Goal: Task Accomplishment & Management: Manage account settings

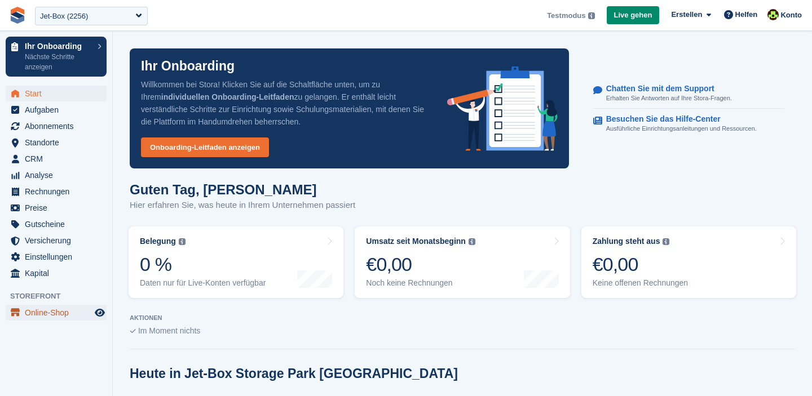
click at [42, 316] on span "Online-Shop" at bounding box center [59, 313] width 68 height 16
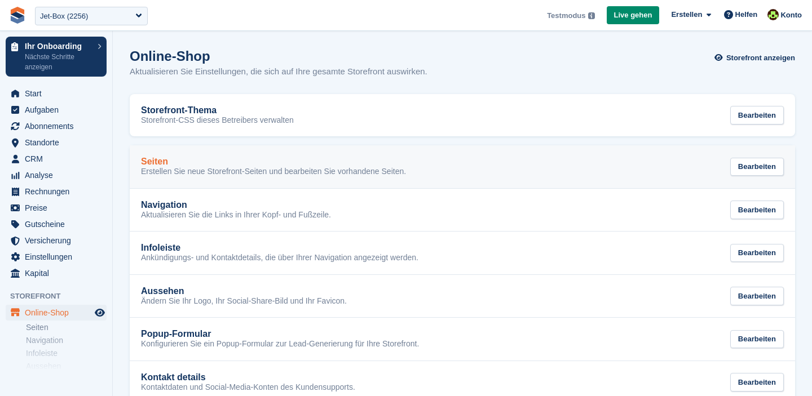
click at [185, 182] on link "Seiten Erstellen Sie neue Storefront-Seiten und bearbeiten Sie vorhandene Seite…" at bounding box center [462, 166] width 665 height 43
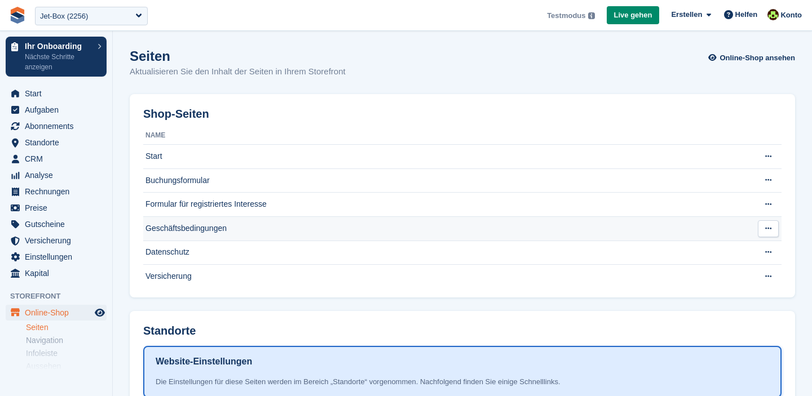
click at [190, 224] on td "Geschäftsbedingungen" at bounding box center [446, 228] width 606 height 24
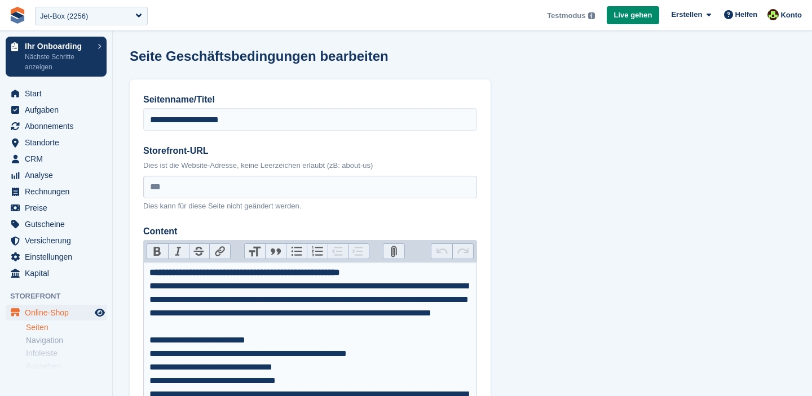
click at [37, 327] on link "Seiten" at bounding box center [66, 327] width 81 height 11
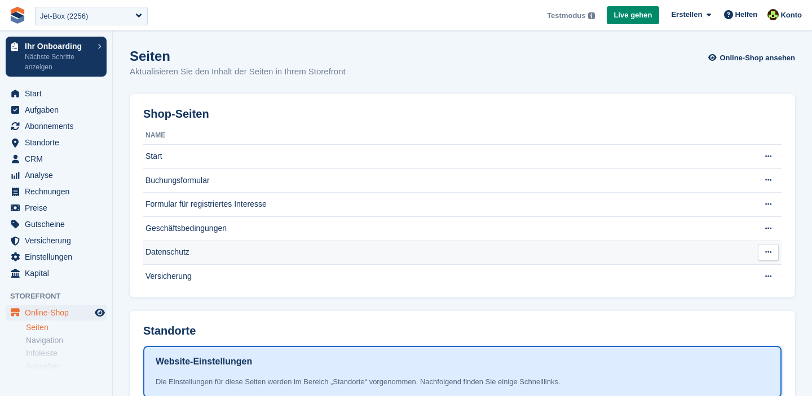
click at [174, 256] on td "Datenschutz" at bounding box center [446, 253] width 606 height 24
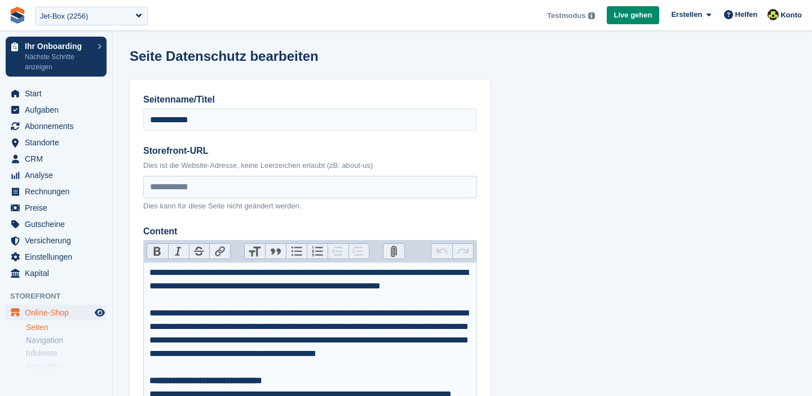
click at [254, 316] on div "**********" at bounding box center [310, 341] width 322 height 68
click at [37, 329] on link "Seiten" at bounding box center [66, 327] width 81 height 11
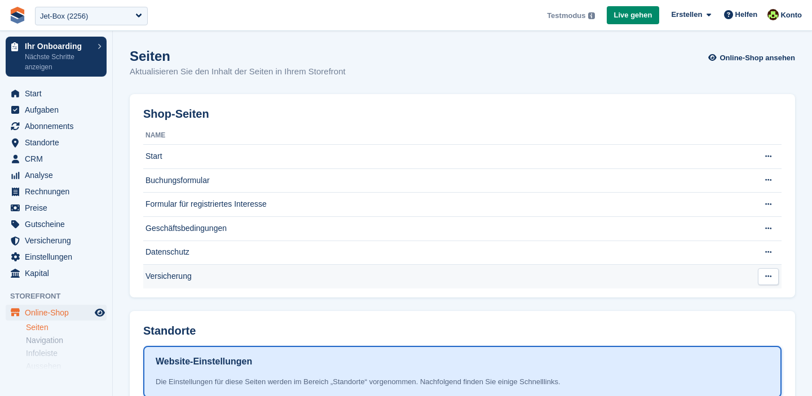
click at [177, 280] on td "Versicherung" at bounding box center [446, 277] width 606 height 24
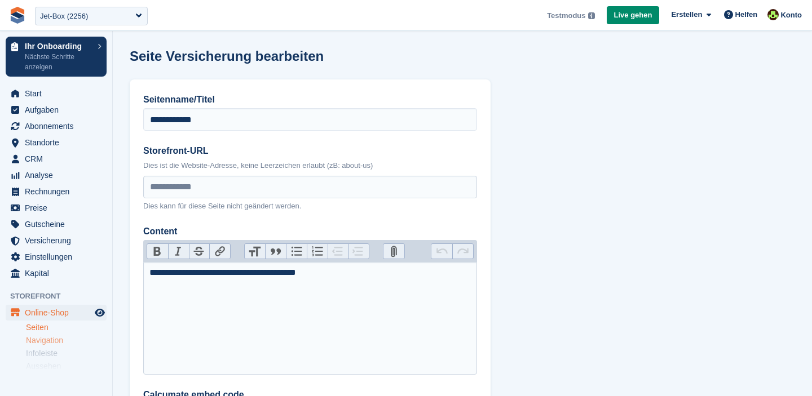
click at [90, 340] on link "Navigation" at bounding box center [66, 340] width 81 height 11
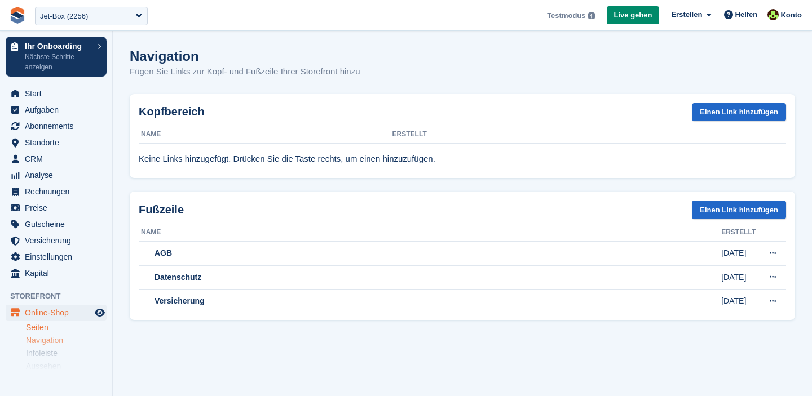
click at [48, 331] on link "Seiten" at bounding box center [66, 327] width 81 height 11
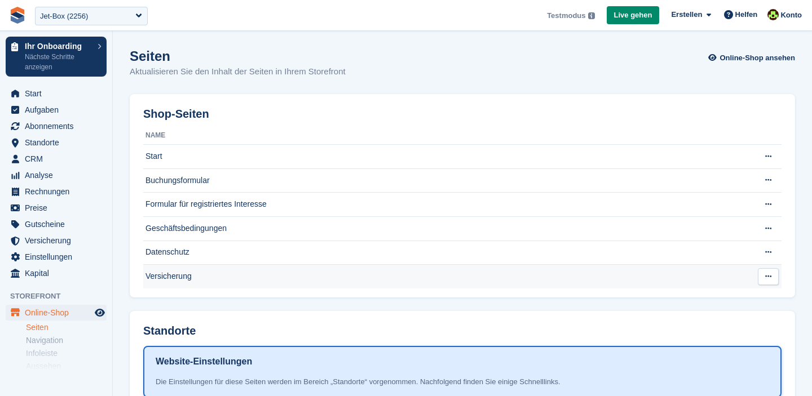
click at [166, 277] on td "Versicherung" at bounding box center [446, 277] width 606 height 24
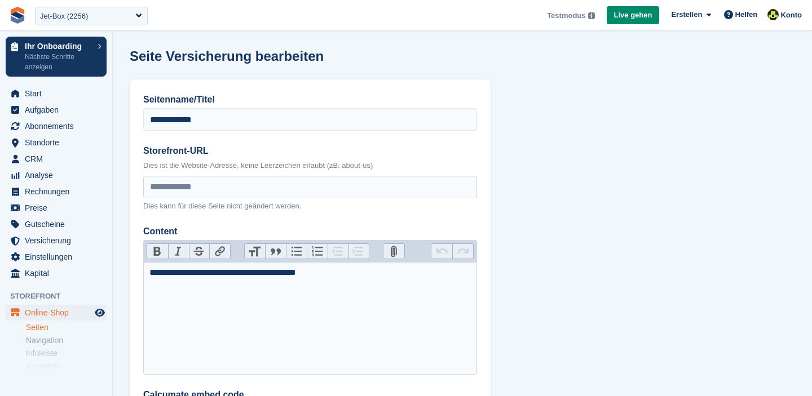
click at [42, 329] on link "Seiten" at bounding box center [66, 327] width 81 height 11
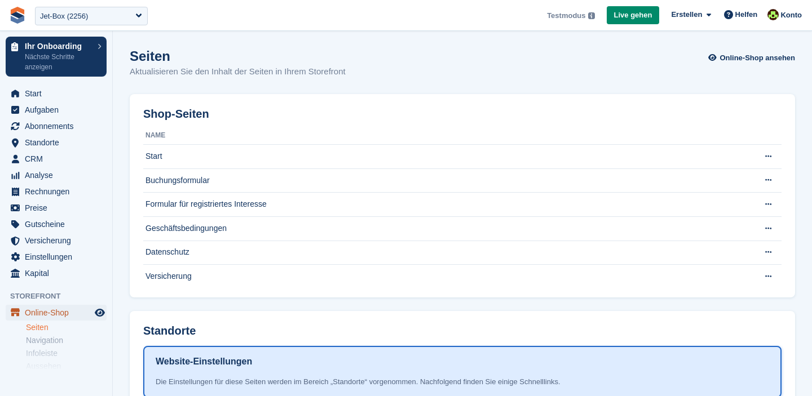
click at [39, 314] on span "Online-Shop" at bounding box center [59, 313] width 68 height 16
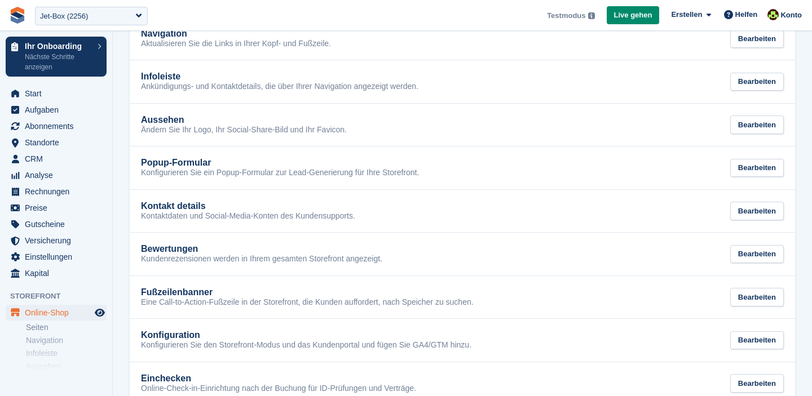
scroll to position [190, 0]
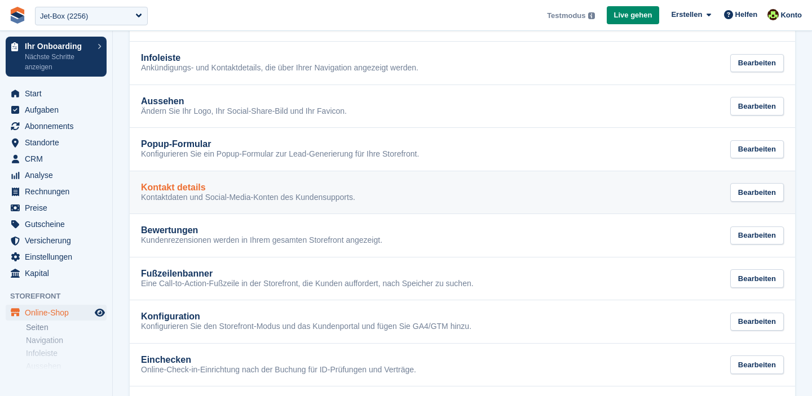
click at [178, 197] on p "Kontaktdaten und Social-Media-Konten des Kundensupports." at bounding box center [248, 198] width 214 height 10
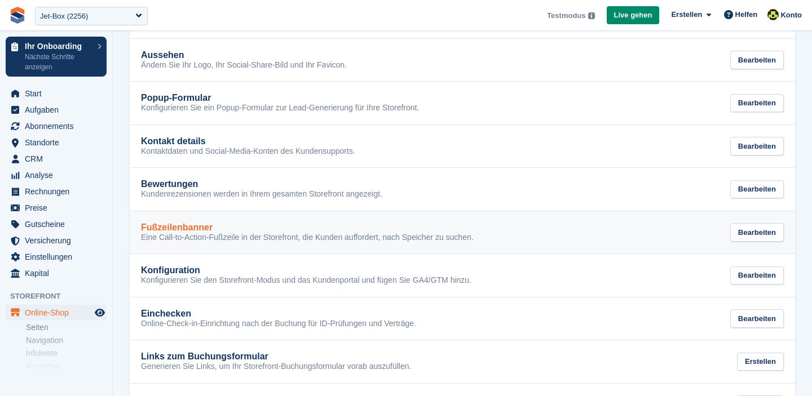
scroll to position [260, 0]
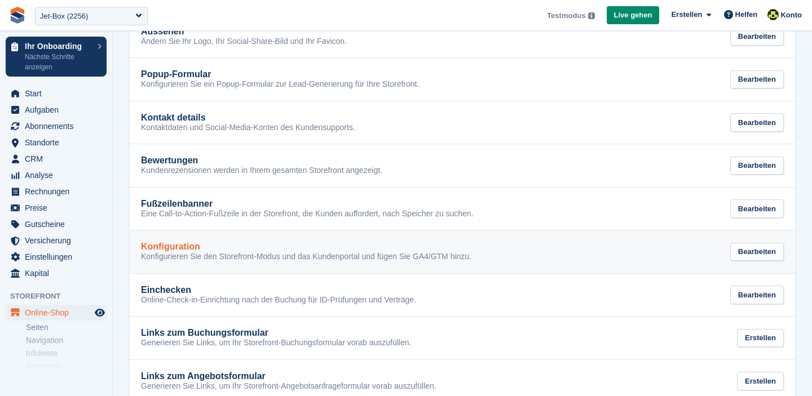
click at [179, 252] on p "Konfigurieren Sie den Storefront-Modus und das Kundenportal und fügen Sie GA4/G…" at bounding box center [306, 257] width 330 height 10
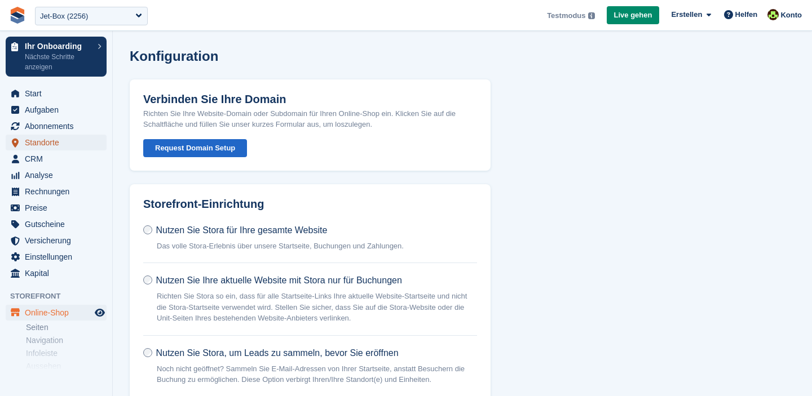
click at [46, 141] on span "Standorte" at bounding box center [59, 143] width 68 height 16
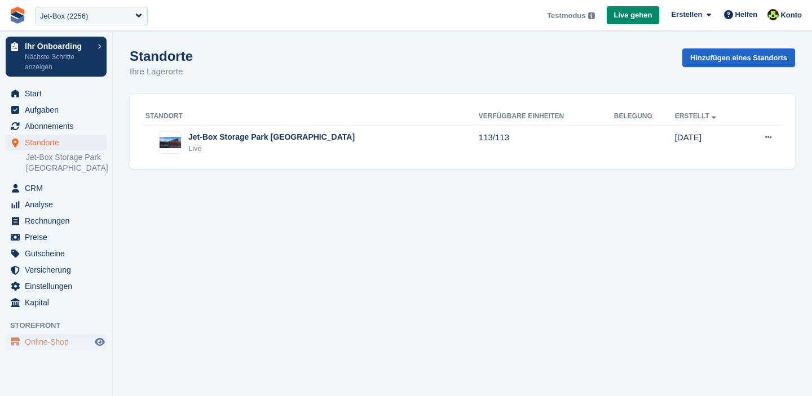
click at [47, 338] on span "Online-Shop" at bounding box center [59, 342] width 68 height 16
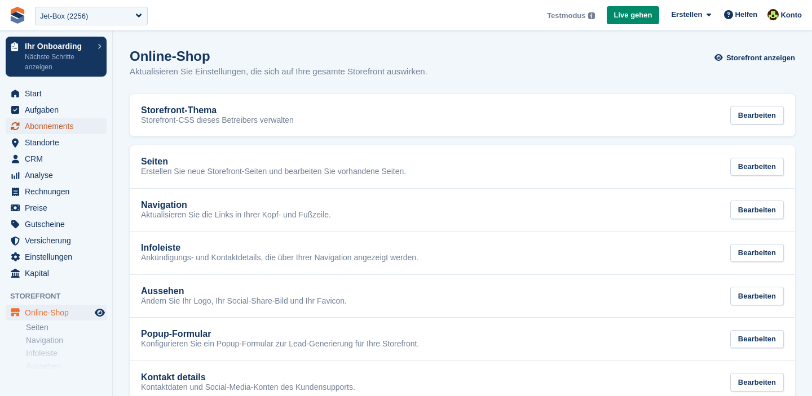
click at [60, 130] on span "Abonnements" at bounding box center [59, 126] width 68 height 16
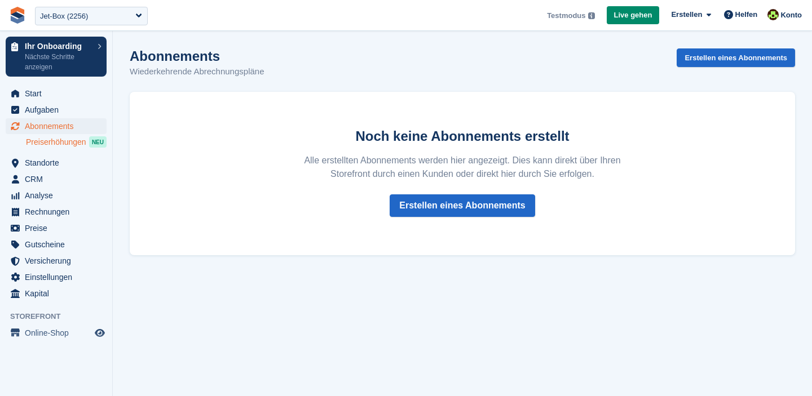
click at [33, 144] on span "Preiserhöhungen" at bounding box center [56, 142] width 60 height 11
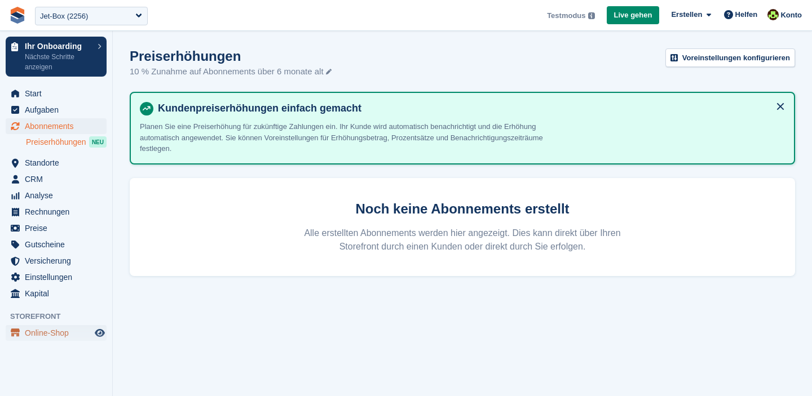
click at [43, 336] on span "Online-Shop" at bounding box center [59, 333] width 68 height 16
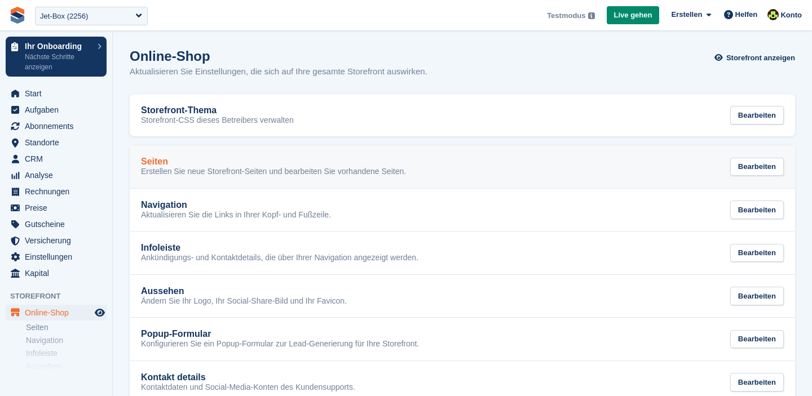
click at [182, 160] on div "Seiten" at bounding box center [273, 162] width 265 height 10
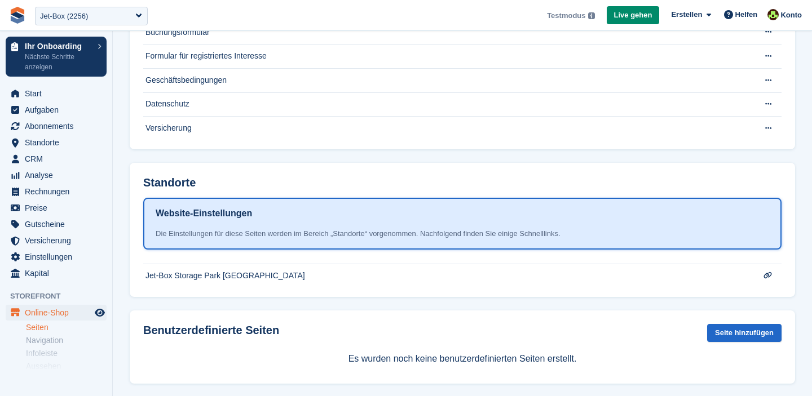
scroll to position [159, 0]
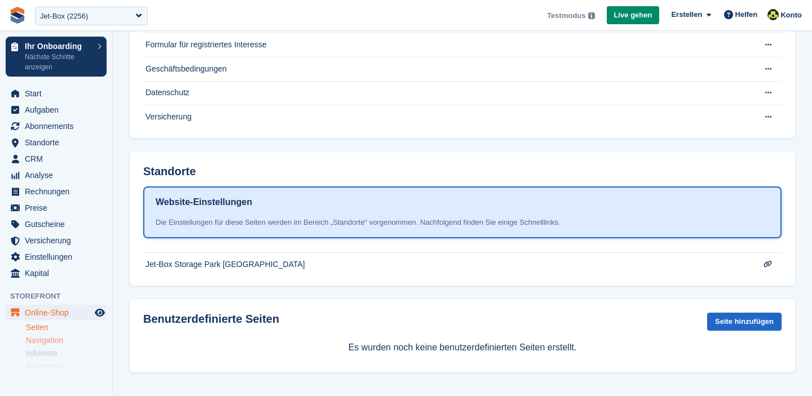
click at [46, 342] on link "Navigation" at bounding box center [66, 340] width 81 height 11
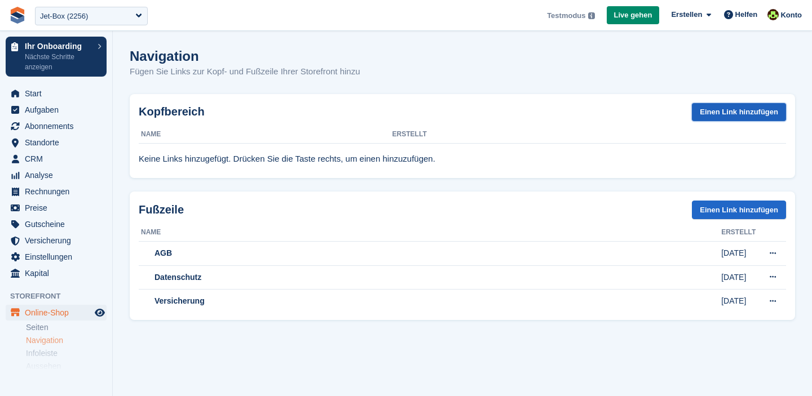
click at [714, 114] on link "Einen Link hinzufügen" at bounding box center [738, 112] width 94 height 19
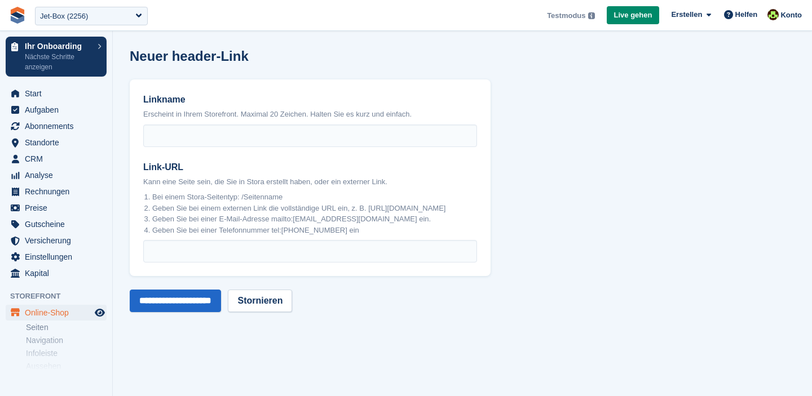
click at [248, 200] on li "Bei einem Stora-Seitentyp: /Seitenname" at bounding box center [314, 197] width 325 height 11
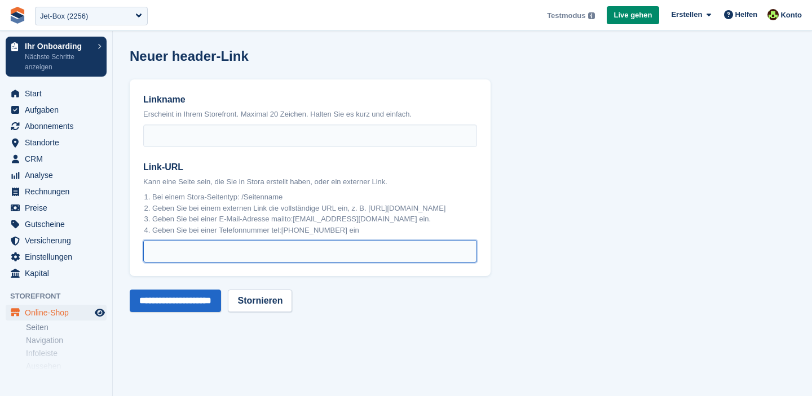
click at [181, 259] on input "Link-URL" at bounding box center [310, 251] width 334 height 23
type input "******"
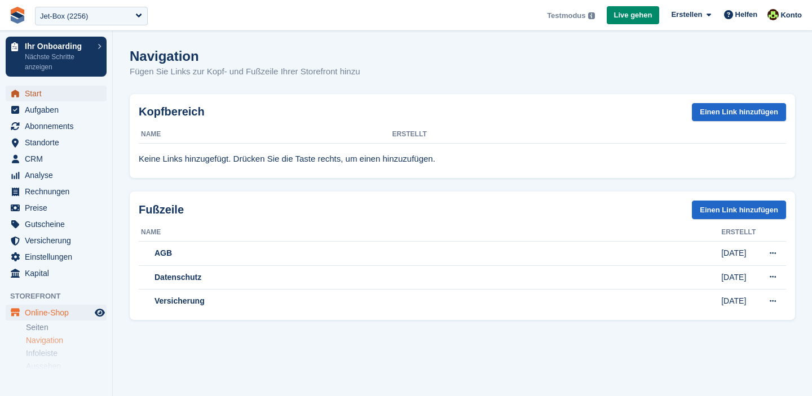
click at [34, 92] on span "Start" at bounding box center [59, 94] width 68 height 16
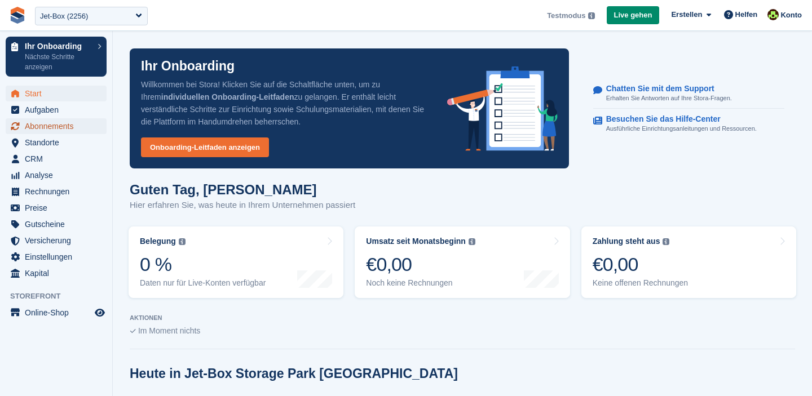
click at [54, 131] on span "Abonnements" at bounding box center [59, 126] width 68 height 16
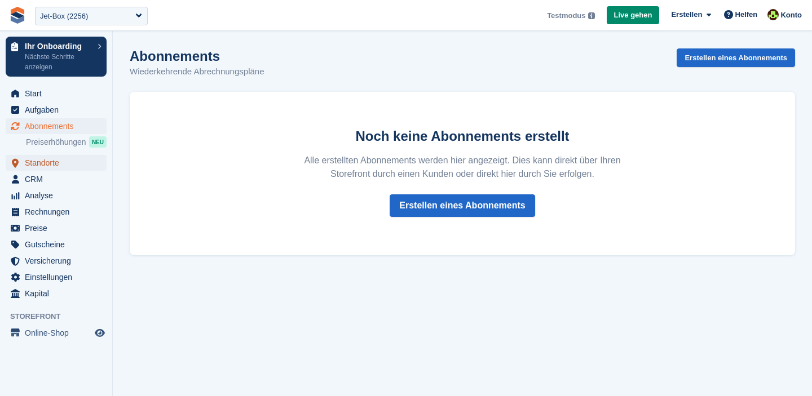
click at [32, 157] on span "Standorte" at bounding box center [59, 163] width 68 height 16
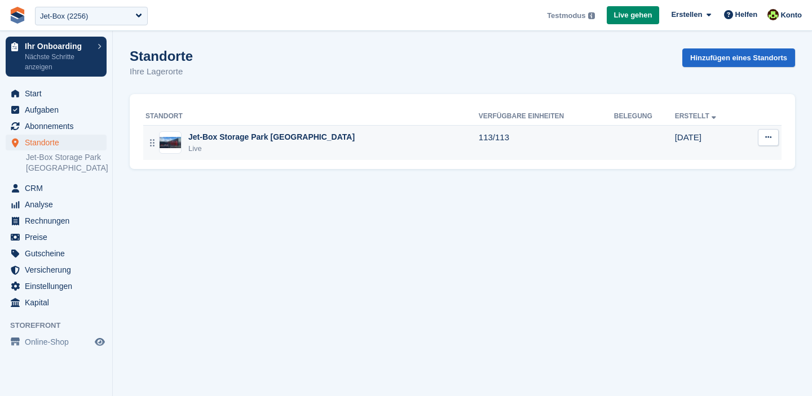
click at [772, 126] on td "Standort bearbeiten Im Store ansehen Gerätetypen Einheiten Lageplan" at bounding box center [762, 142] width 38 height 35
click at [769, 138] on icon at bounding box center [768, 137] width 6 height 7
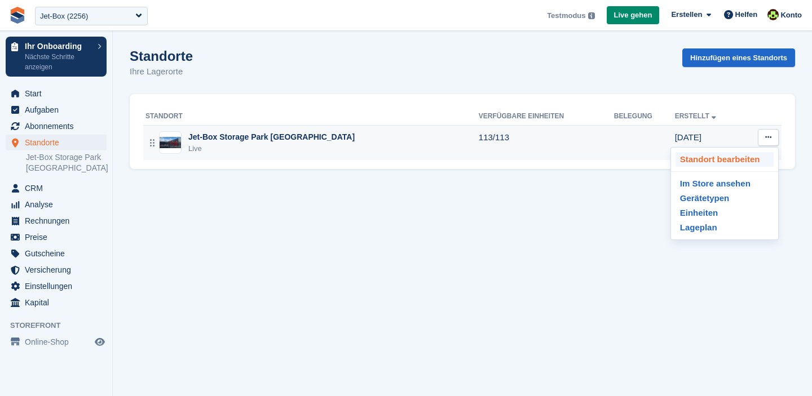
click at [726, 156] on p "Standort bearbeiten" at bounding box center [724, 159] width 98 height 15
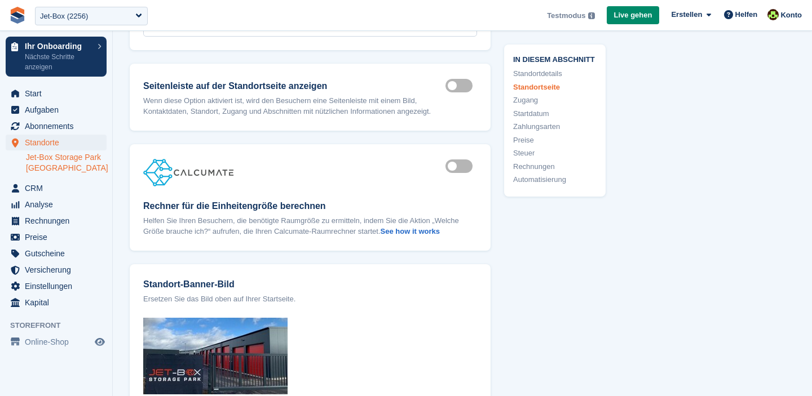
scroll to position [1067, 0]
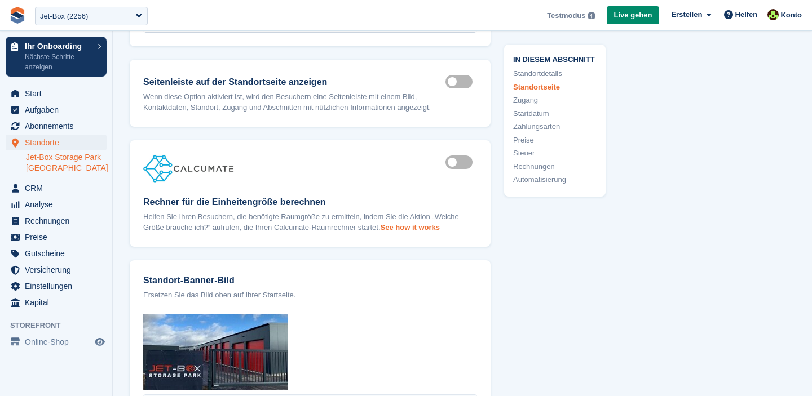
click at [413, 232] on strong "See how it works" at bounding box center [409, 227] width 59 height 8
click at [52, 161] on link "Jet-Box Storage Park [GEOGRAPHIC_DATA]" at bounding box center [66, 162] width 81 height 21
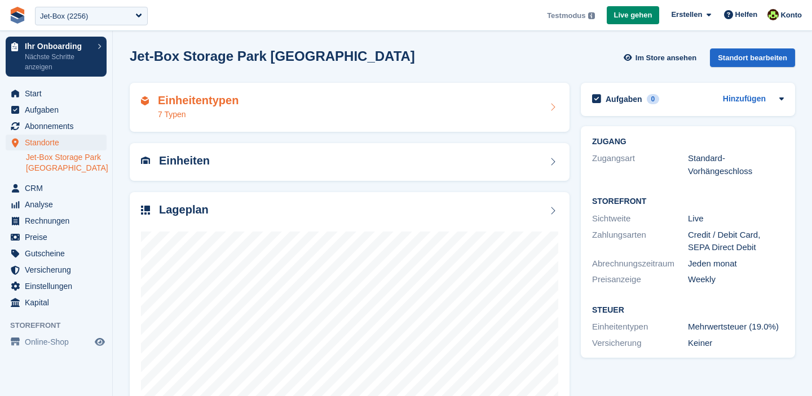
click at [179, 108] on div "Einheitentypen 7 Typen" at bounding box center [198, 107] width 81 height 27
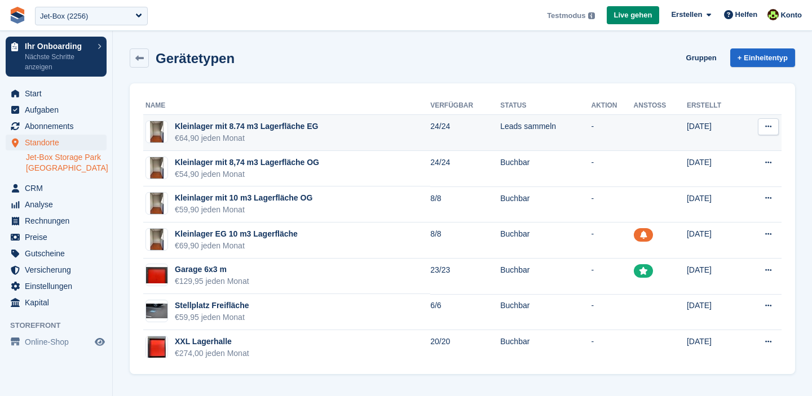
click at [241, 116] on td "Kleinlager mit 8.74 m3 Lagerfläche EG €64,90 jeden Monat" at bounding box center [286, 133] width 287 height 36
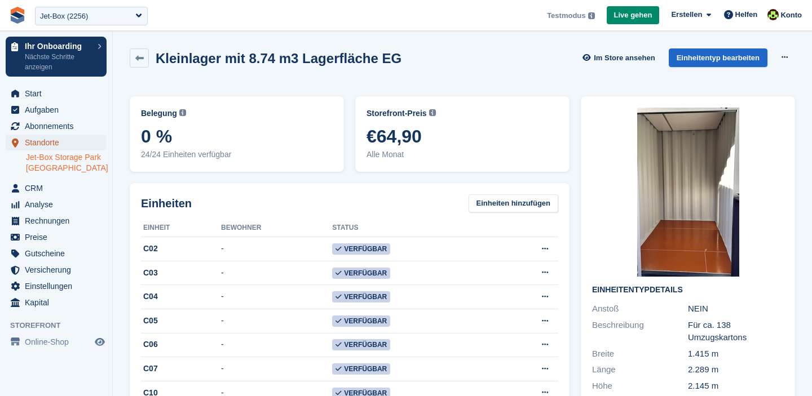
click at [44, 139] on span "Standorte" at bounding box center [59, 143] width 68 height 16
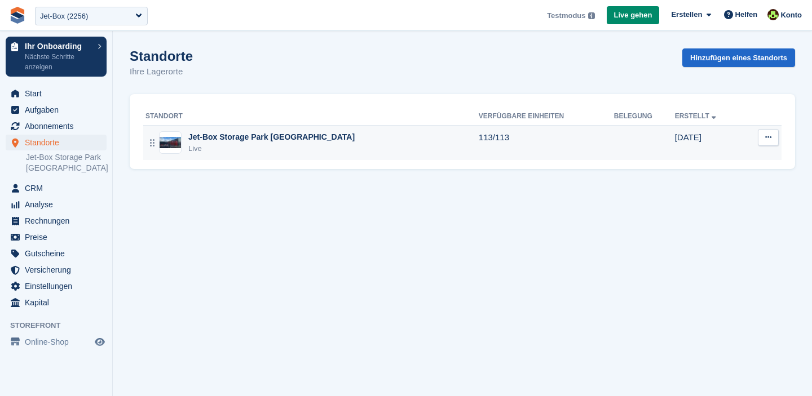
click at [760, 149] on td "Standort bearbeiten Im Store ansehen Gerätetypen Einheiten Lageplan" at bounding box center [762, 142] width 38 height 35
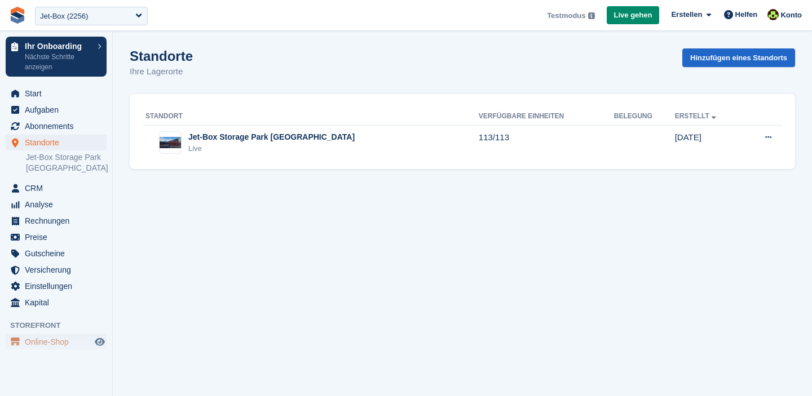
click at [37, 339] on span "Online-Shop" at bounding box center [59, 342] width 68 height 16
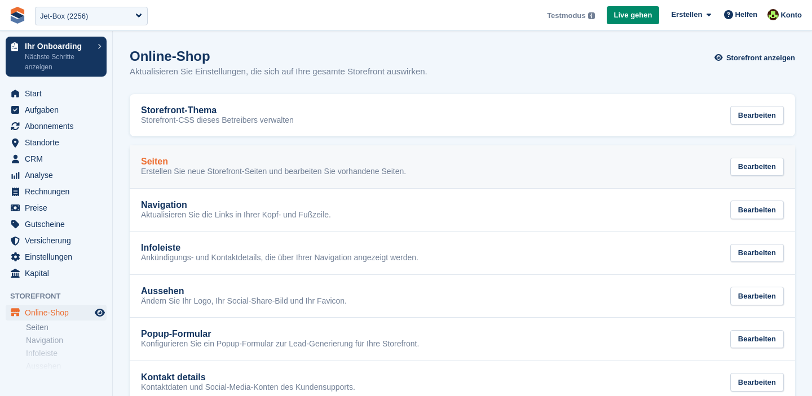
click at [183, 171] on p "Erstellen Sie neue Storefront-Seiten und bearbeiten Sie vorhandene Seiten." at bounding box center [273, 172] width 265 height 10
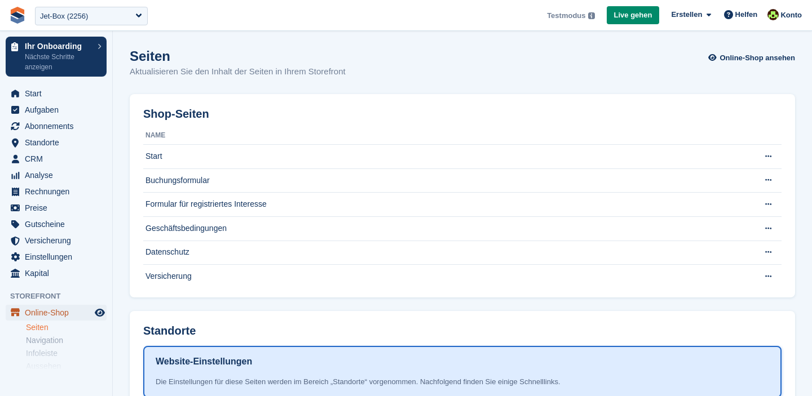
click at [38, 313] on span "Online-Shop" at bounding box center [59, 313] width 68 height 16
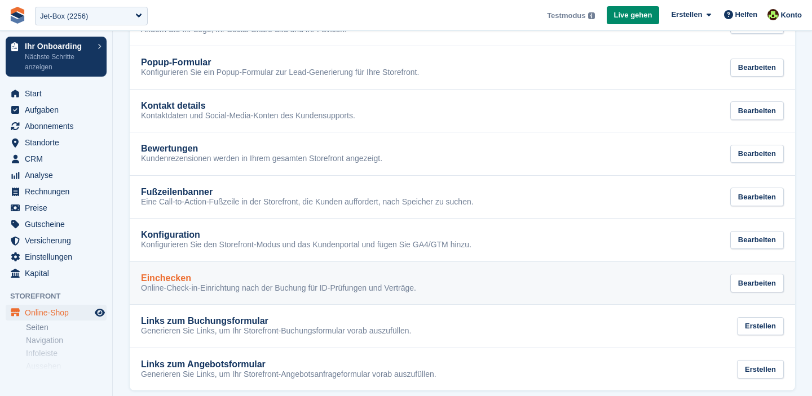
scroll to position [283, 0]
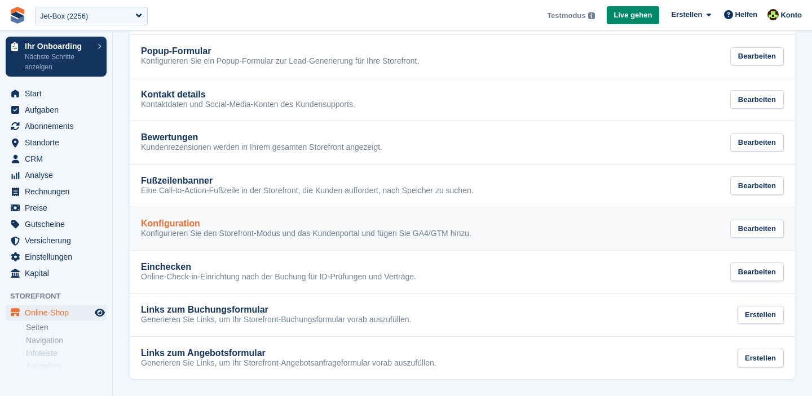
click at [223, 238] on link "Konfiguration Konfigurieren Sie den Storefront-Modus und das Kundenportal und f…" at bounding box center [462, 228] width 665 height 43
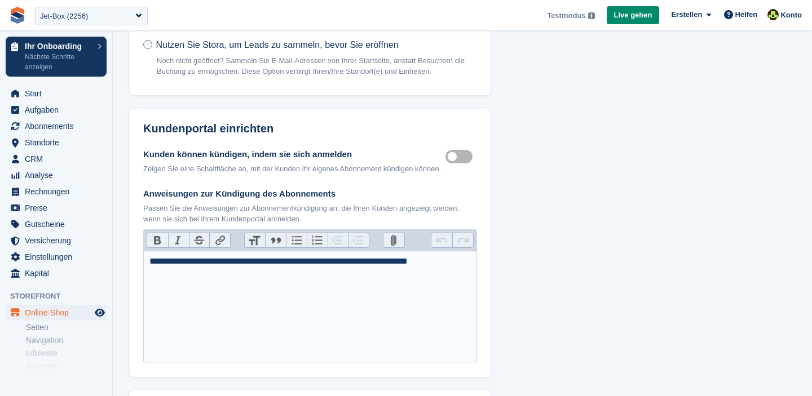
scroll to position [321, 0]
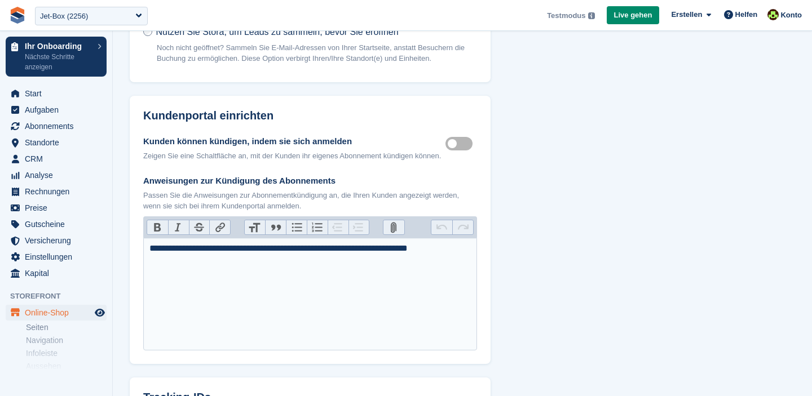
click at [455, 145] on label "Customer self cancellable" at bounding box center [461, 144] width 32 height 2
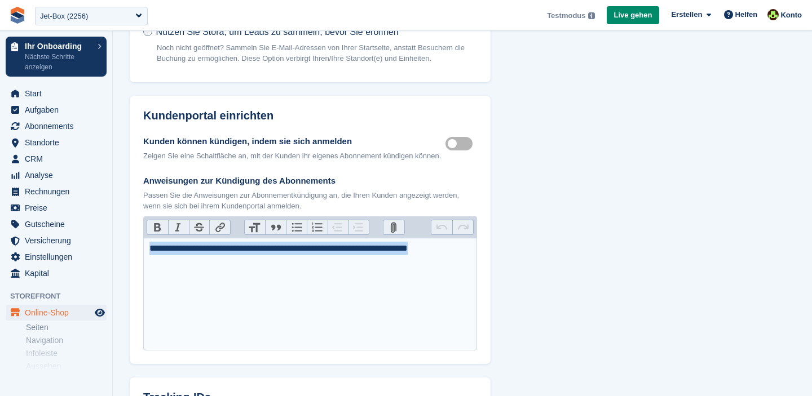
drag, startPoint x: 149, startPoint y: 261, endPoint x: 384, endPoint y: 268, distance: 234.5
click at [384, 268] on trix-editor "**********" at bounding box center [310, 294] width 334 height 113
click at [289, 280] on trix-editor "**********" at bounding box center [310, 294] width 334 height 113
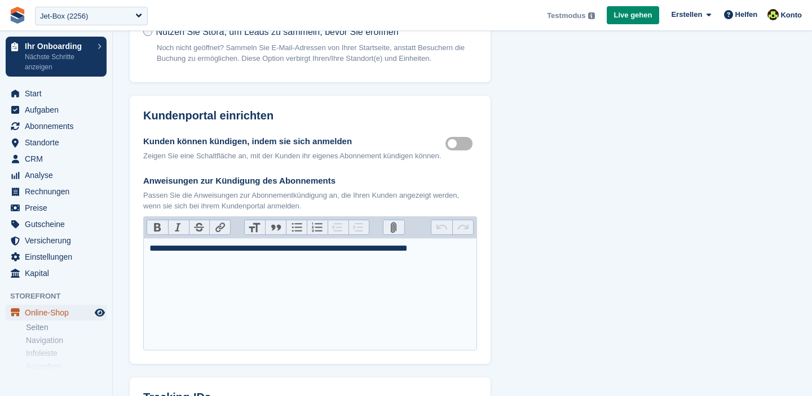
click at [55, 312] on span "Online-Shop" at bounding box center [59, 313] width 68 height 16
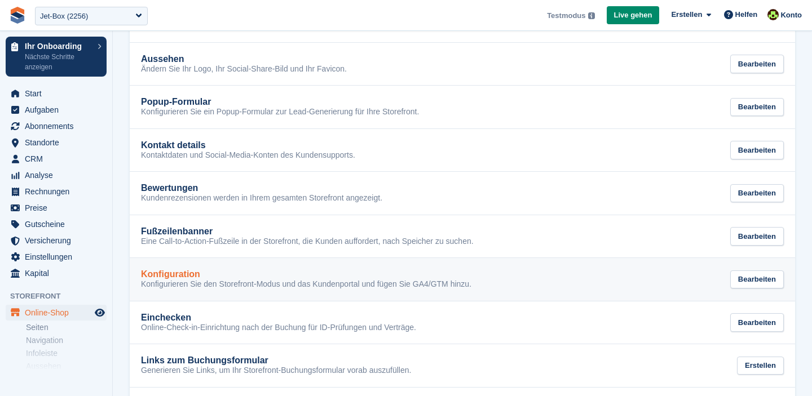
scroll to position [246, 0]
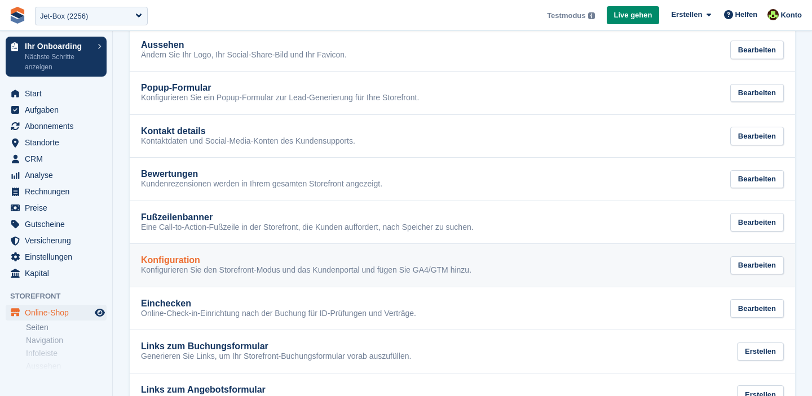
click at [215, 277] on link "Konfiguration Konfigurieren Sie den Storefront-Modus und das Kundenportal und f…" at bounding box center [462, 265] width 665 height 43
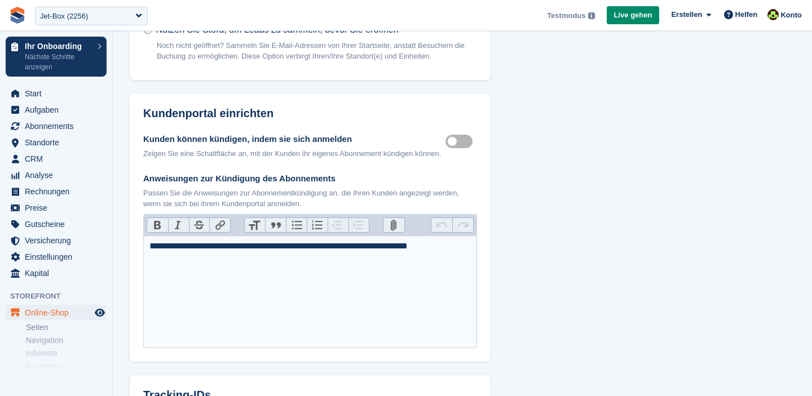
scroll to position [391, 0]
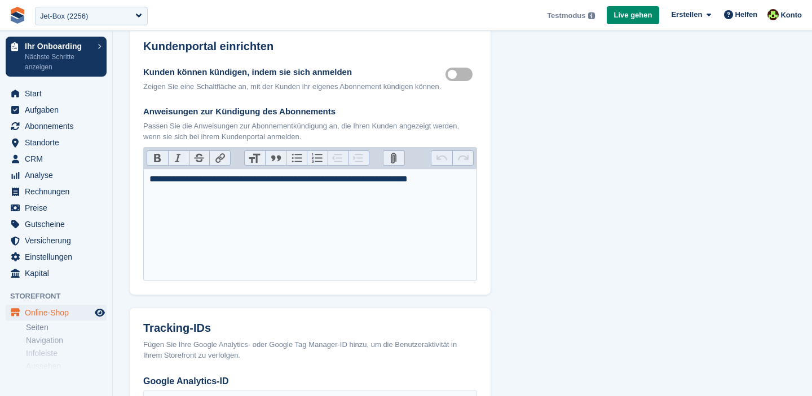
click at [454, 74] on label "Customer self cancellable" at bounding box center [461, 75] width 32 height 2
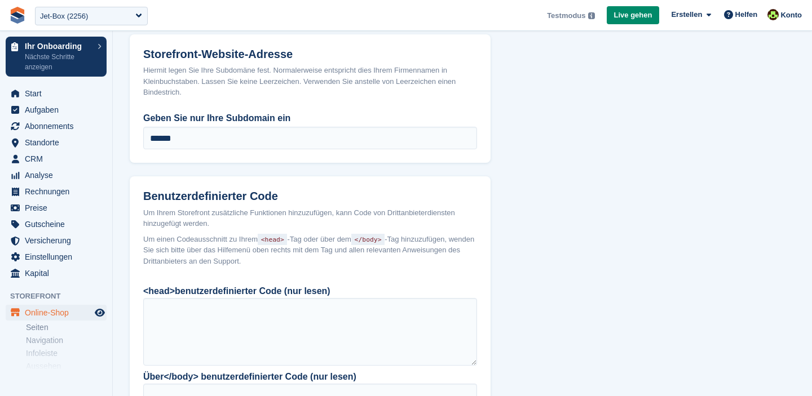
scroll to position [991, 0]
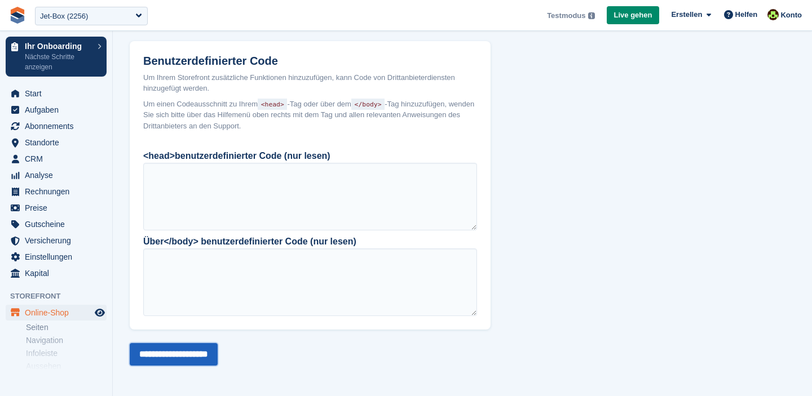
click at [165, 356] on input "**********" at bounding box center [174, 354] width 88 height 23
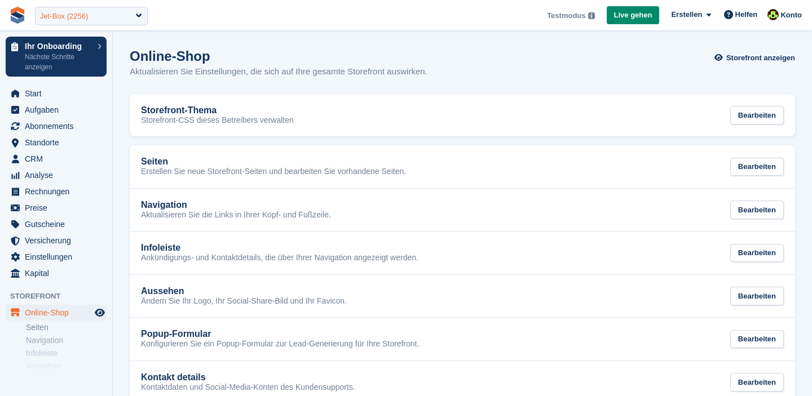
click at [89, 9] on div "Jet-Box (2256)" at bounding box center [91, 16] width 113 height 19
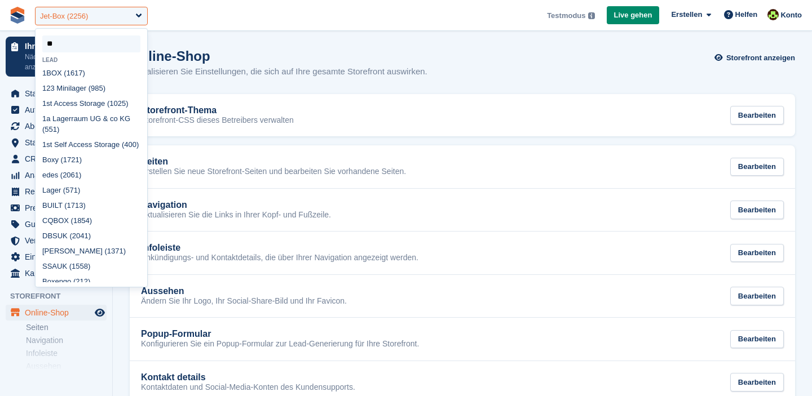
type input "***"
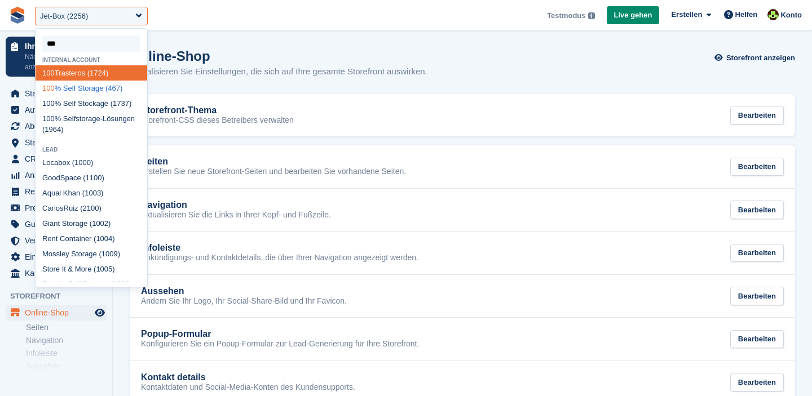
click at [104, 90] on div "100 % Self Storage (467)" at bounding box center [92, 88] width 112 height 15
select select "***"
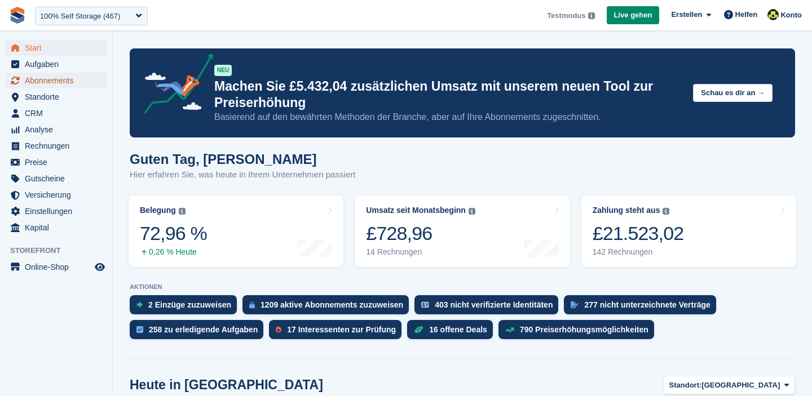
click at [65, 79] on span "Abonnements" at bounding box center [59, 81] width 68 height 16
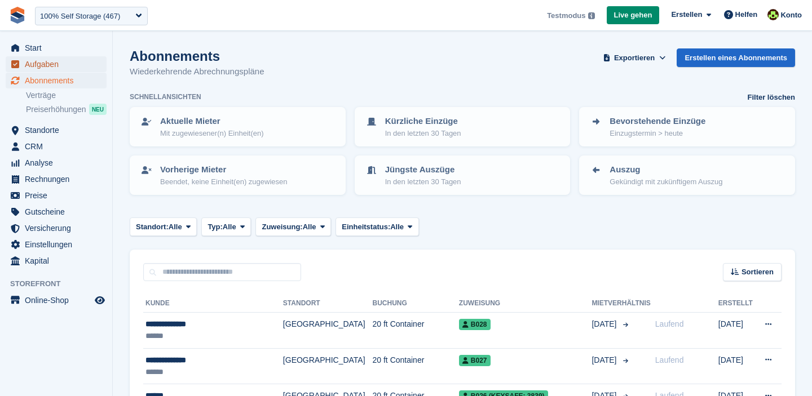
click at [41, 65] on span "Aufgaben" at bounding box center [59, 64] width 68 height 16
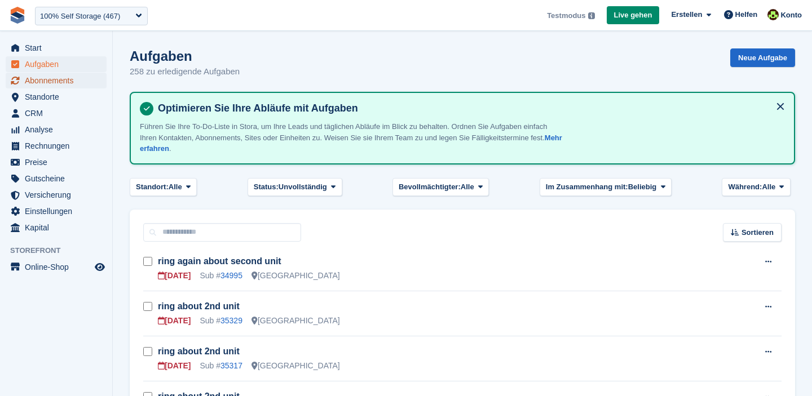
click at [50, 85] on span "Abonnements" at bounding box center [59, 81] width 68 height 16
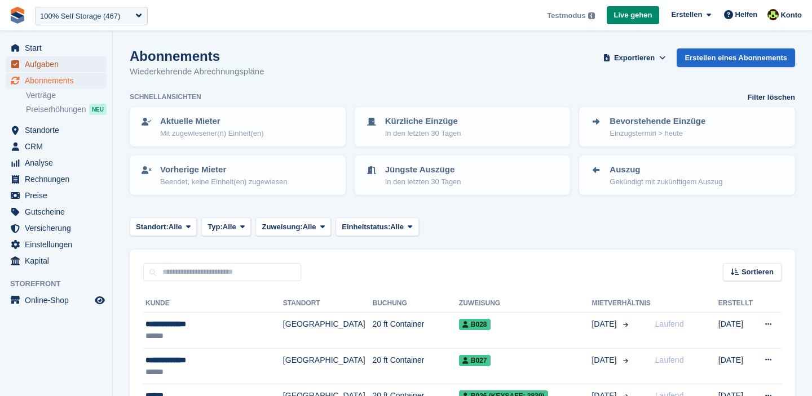
click at [38, 66] on span "Aufgaben" at bounding box center [59, 64] width 68 height 16
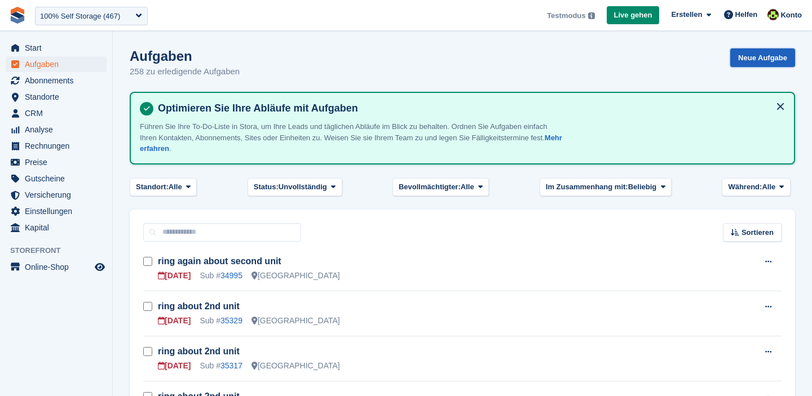
click at [746, 58] on link "Neue Aufgabe" at bounding box center [762, 57] width 65 height 19
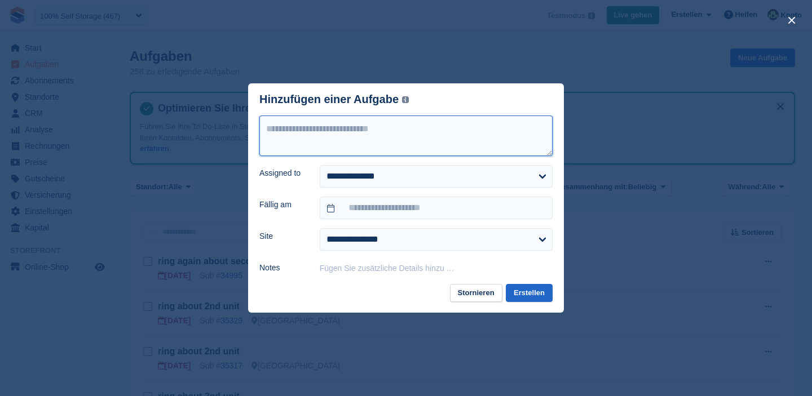
click at [286, 140] on textarea at bounding box center [405, 136] width 293 height 41
type textarea "**********"
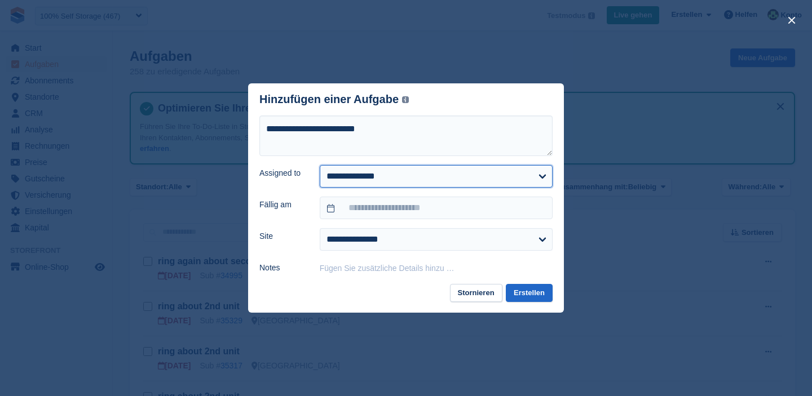
click at [365, 179] on select "**********" at bounding box center [436, 176] width 233 height 23
click at [344, 179] on select "**********" at bounding box center [436, 176] width 233 height 23
select select "****"
click at [320, 165] on select "**********" at bounding box center [436, 176] width 233 height 23
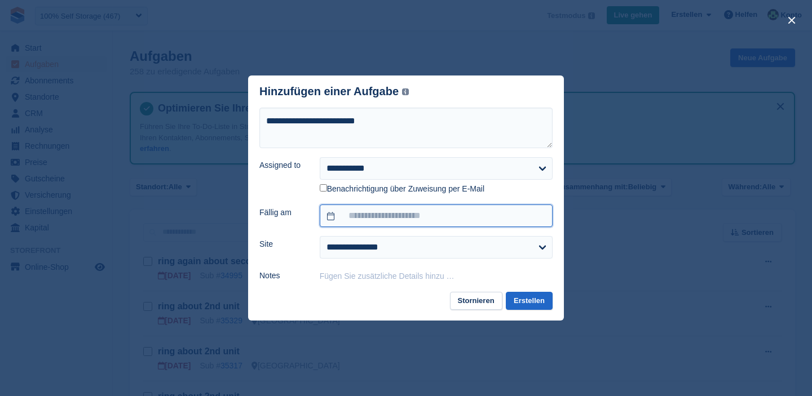
click at [354, 219] on input "text" at bounding box center [436, 216] width 233 height 23
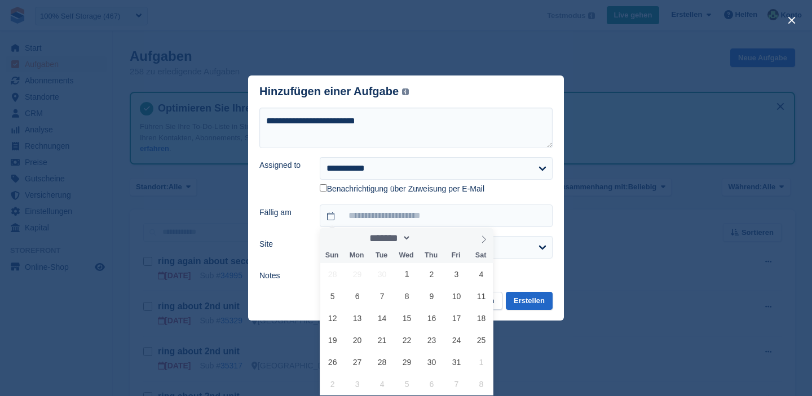
click at [288, 183] on div "Assigned to" at bounding box center [282, 176] width 47 height 38
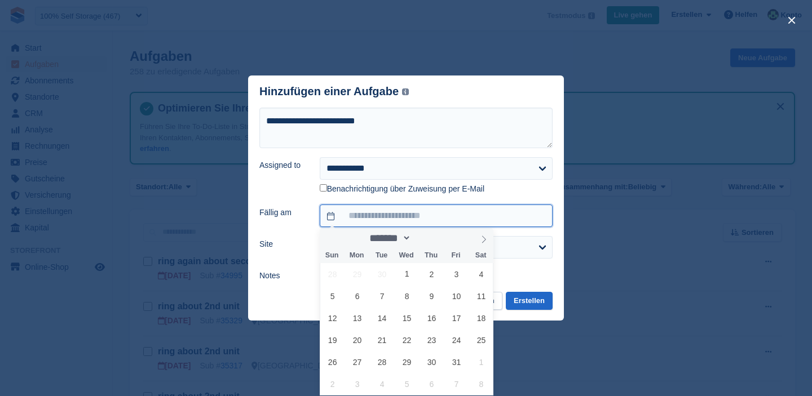
click at [358, 223] on input "text" at bounding box center [436, 216] width 233 height 23
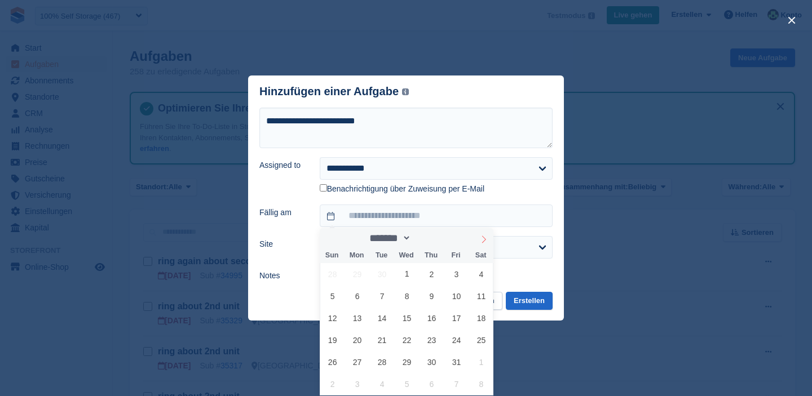
click at [484, 238] on icon at bounding box center [484, 240] width 8 height 8
select select "**"
click at [354, 298] on span "3" at bounding box center [357, 296] width 22 height 22
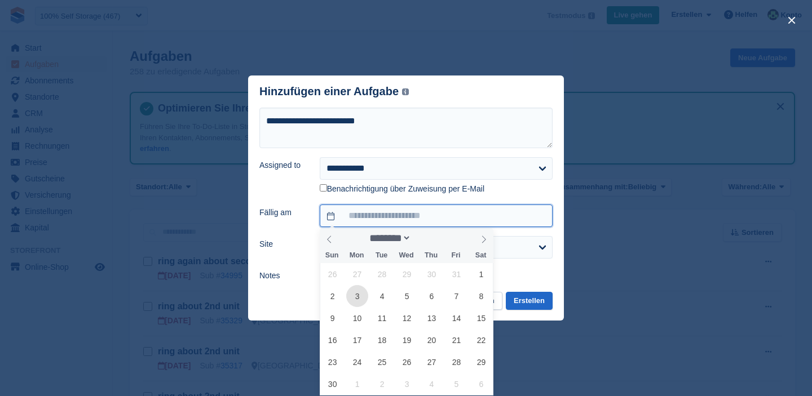
type input "**********"
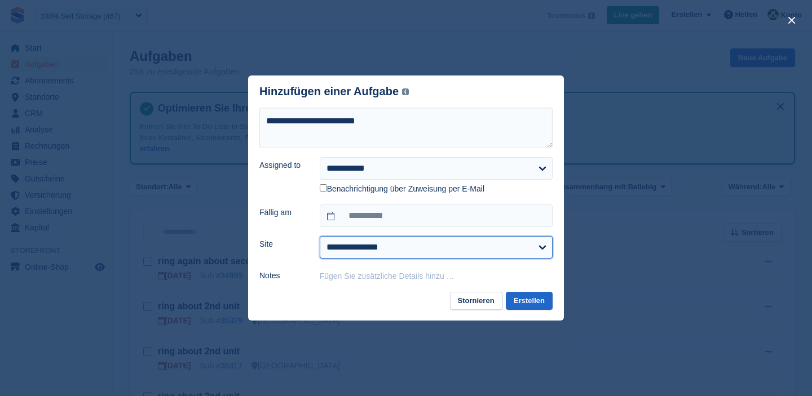
click at [332, 250] on select "**********" at bounding box center [436, 247] width 233 height 23
select select "***"
click at [320, 236] on select "**********" at bounding box center [436, 247] width 233 height 23
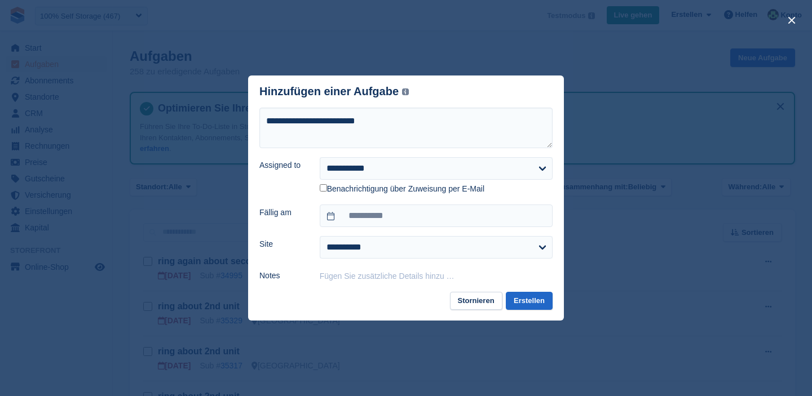
click at [291, 277] on label "Notes" at bounding box center [282, 276] width 47 height 12
click at [534, 303] on button "Erstellen" at bounding box center [529, 301] width 47 height 19
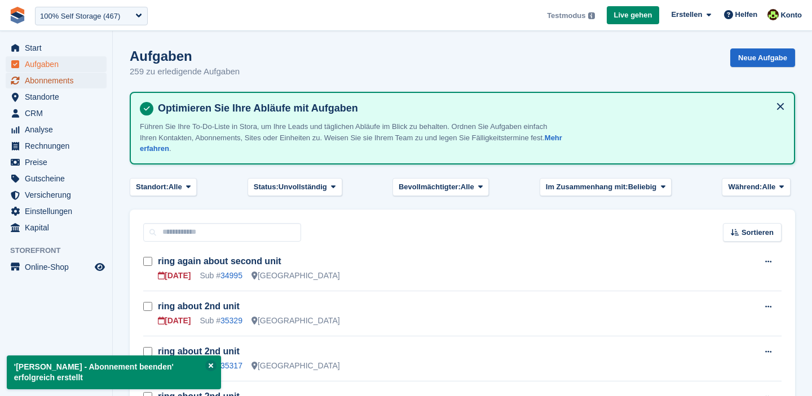
click at [42, 83] on span "Abonnements" at bounding box center [59, 81] width 68 height 16
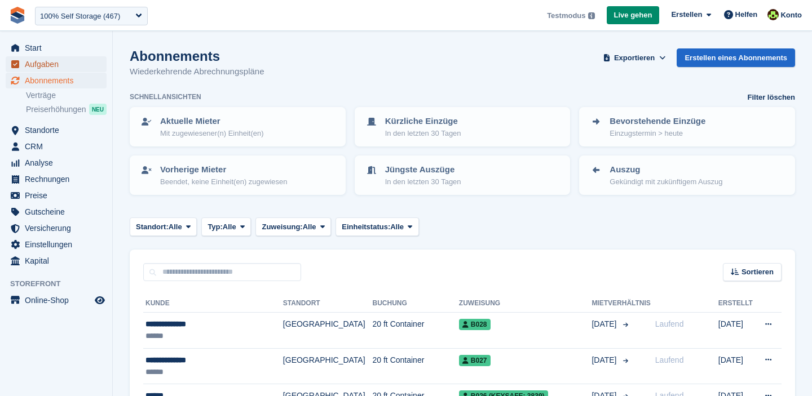
click at [48, 68] on span "Aufgaben" at bounding box center [59, 64] width 68 height 16
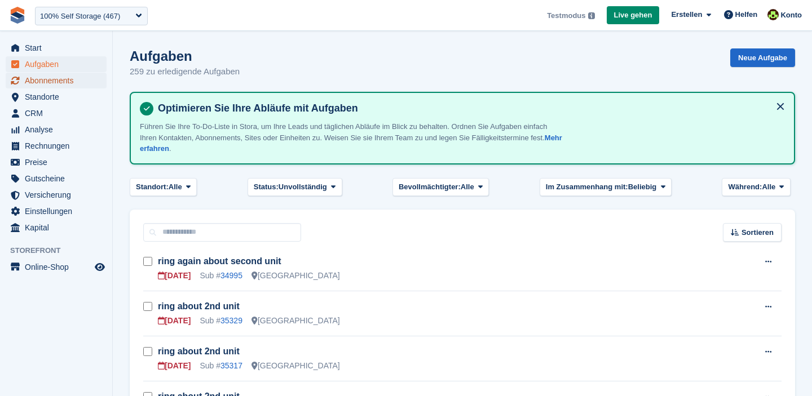
click at [44, 82] on span "Abonnements" at bounding box center [59, 81] width 68 height 16
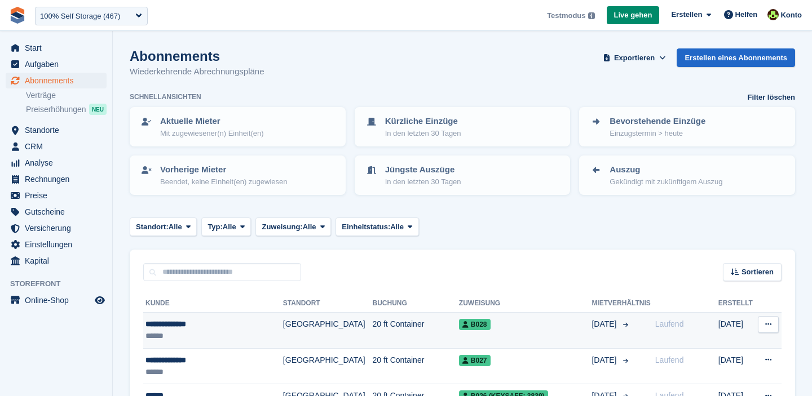
click at [506, 329] on div "B028" at bounding box center [525, 324] width 133 height 12
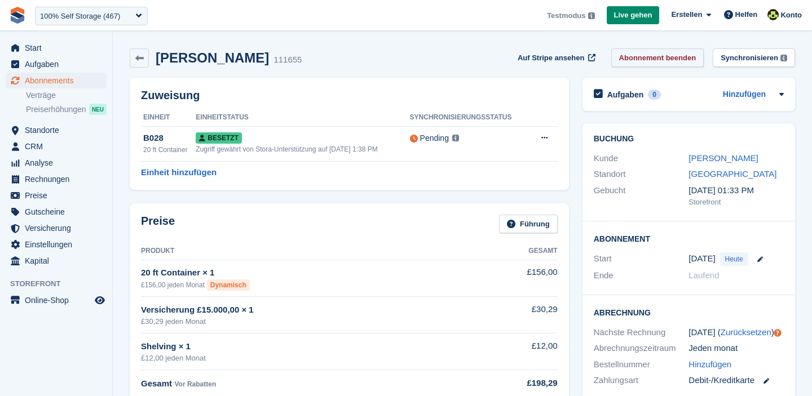
click at [637, 63] on link "Abonnement beenden" at bounding box center [657, 57] width 93 height 19
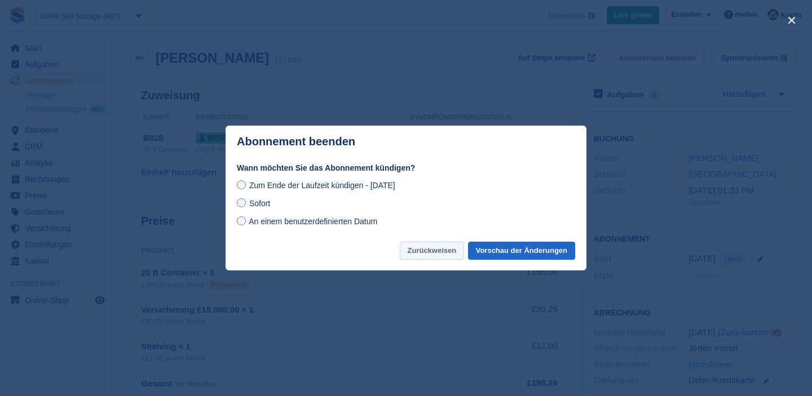
click at [426, 256] on button "Zurückweisen" at bounding box center [432, 251] width 65 height 19
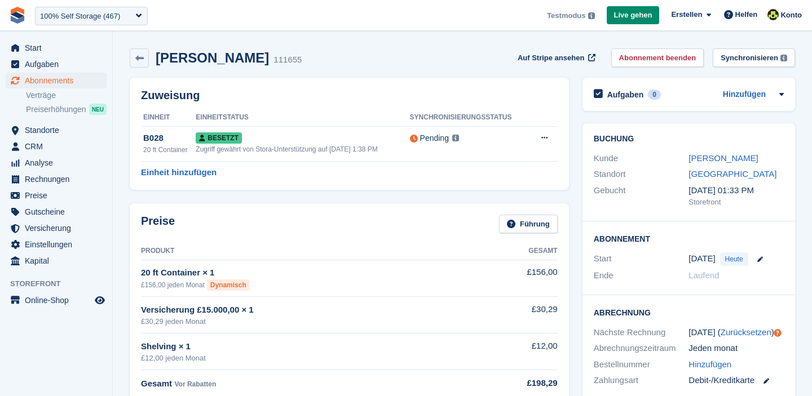
click at [384, 81] on div "Zuweisung Einheit Einheitstatus Synchronisierungsstatus B028 20 ft Container Be…" at bounding box center [349, 134] width 439 height 112
click at [37, 127] on span "Standorte" at bounding box center [59, 130] width 68 height 16
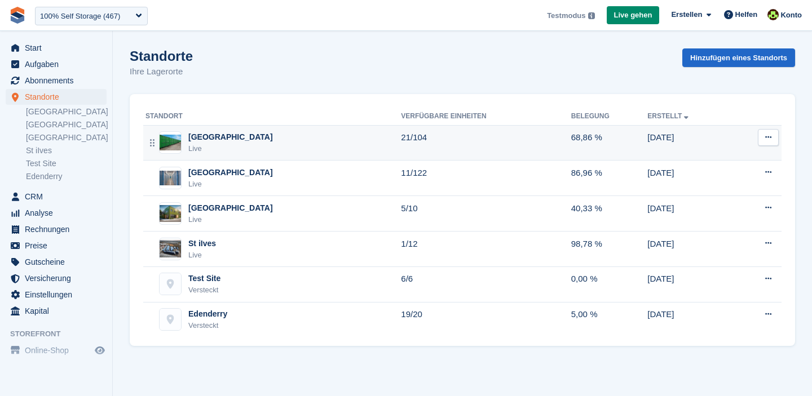
click at [225, 140] on div "[GEOGRAPHIC_DATA]" at bounding box center [230, 137] width 85 height 12
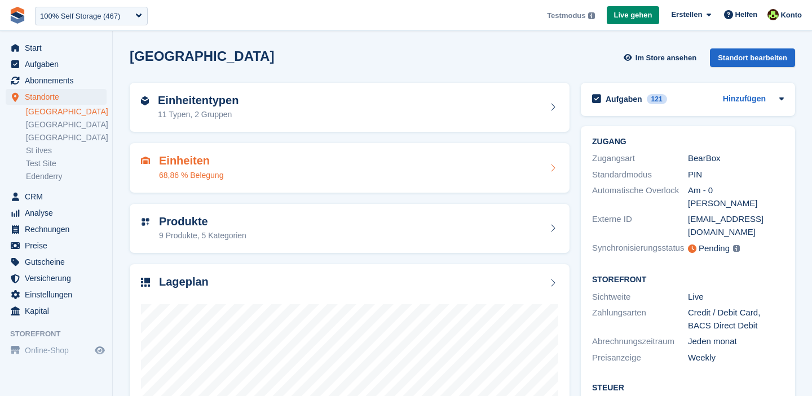
click at [233, 163] on div "Einheiten 68,86 % Belegung" at bounding box center [349, 167] width 417 height 27
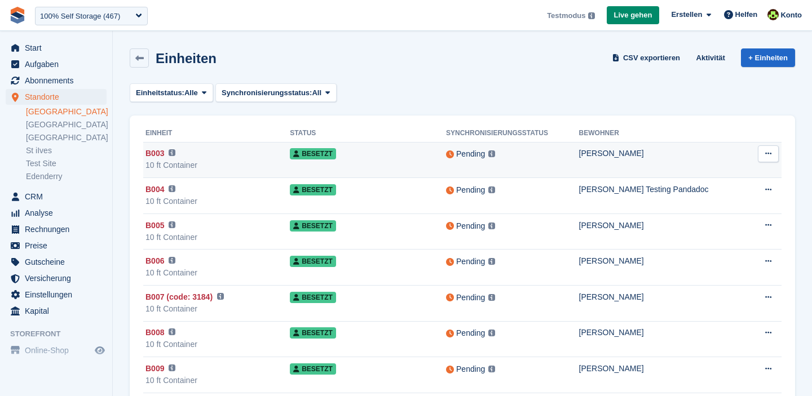
click at [233, 163] on div "10 ft Container" at bounding box center [217, 165] width 144 height 12
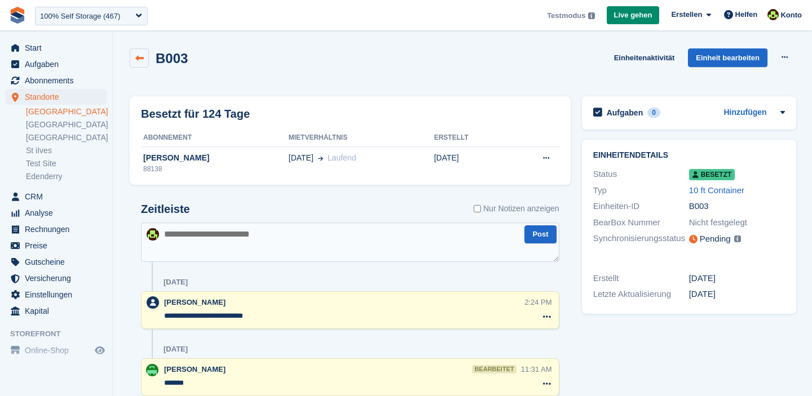
click at [146, 61] on link at bounding box center [139, 57] width 19 height 19
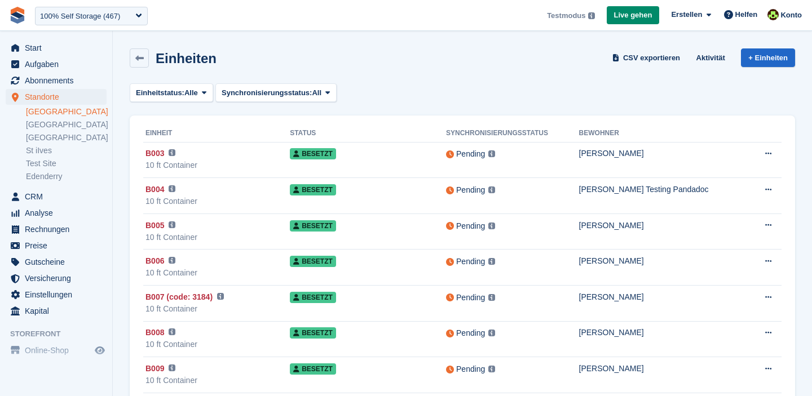
click at [146, 61] on link at bounding box center [139, 57] width 19 height 19
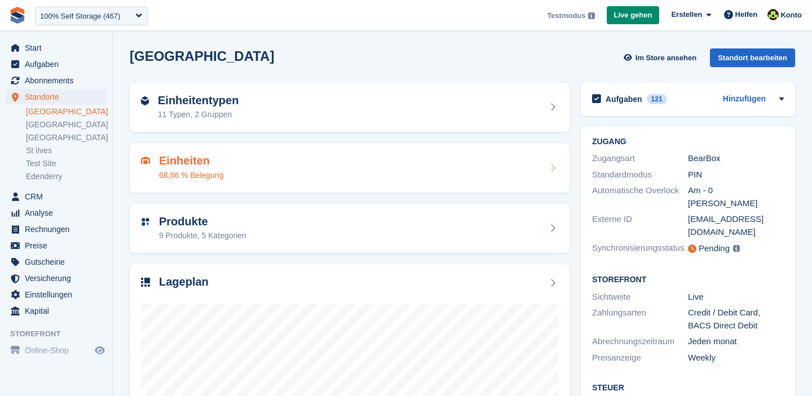
click at [218, 166] on h2 "Einheiten" at bounding box center [191, 160] width 64 height 13
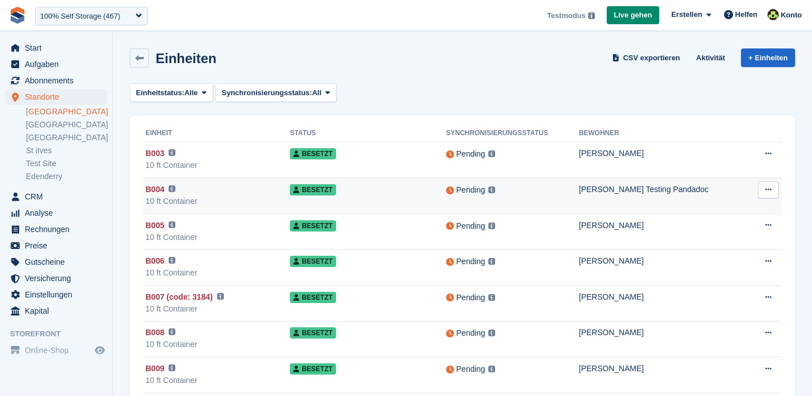
click at [208, 202] on div "10 ft Container" at bounding box center [217, 202] width 144 height 12
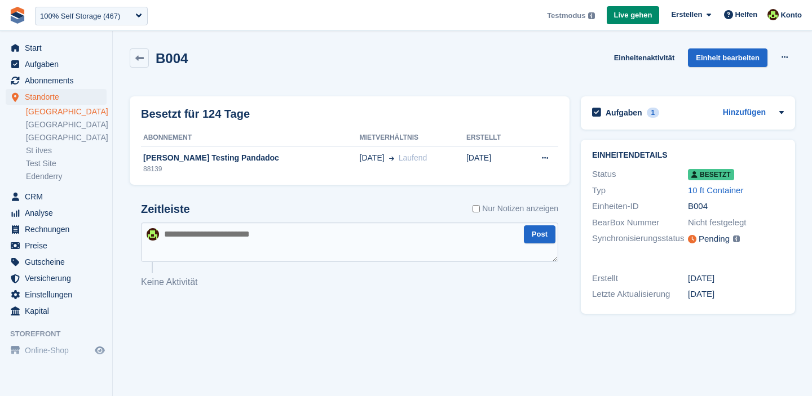
click at [183, 246] on textarea at bounding box center [349, 242] width 417 height 39
click at [51, 79] on span "Abonnements" at bounding box center [59, 81] width 68 height 16
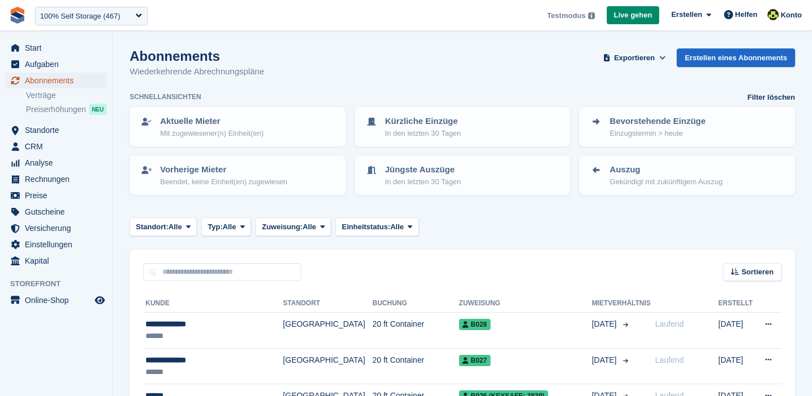
click at [51, 79] on span "Abonnements" at bounding box center [59, 81] width 68 height 16
click at [35, 64] on span "Aufgaben" at bounding box center [59, 64] width 68 height 16
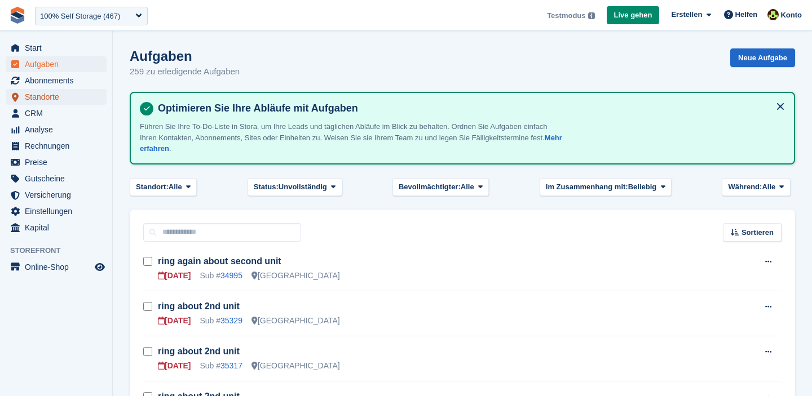
click at [34, 98] on span "Standorte" at bounding box center [59, 97] width 68 height 16
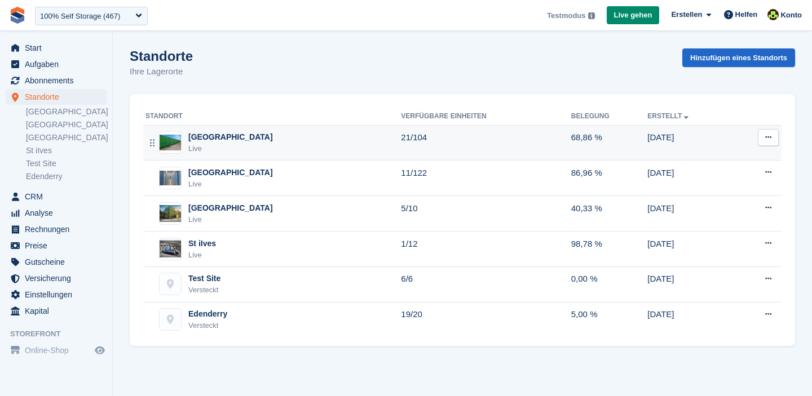
click at [225, 147] on div "Live" at bounding box center [230, 148] width 85 height 11
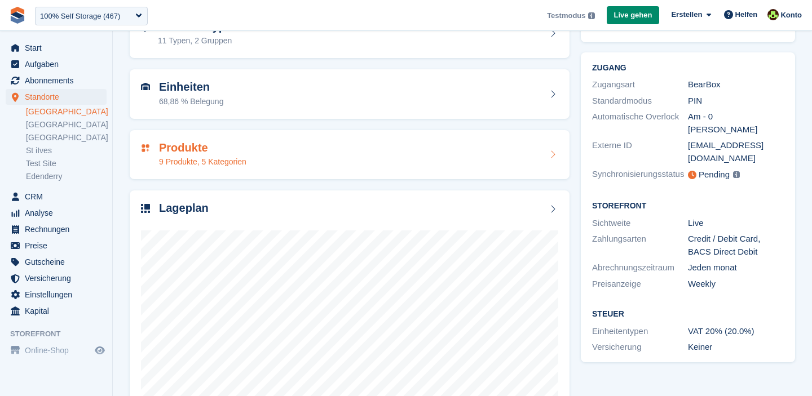
scroll to position [110, 0]
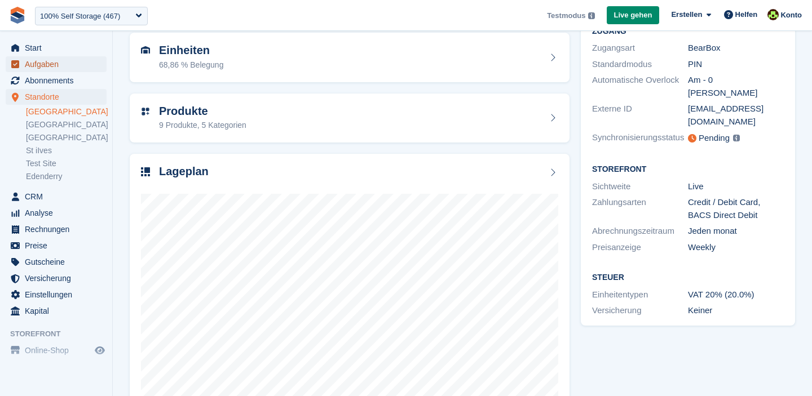
click at [38, 67] on span "Aufgaben" at bounding box center [59, 64] width 68 height 16
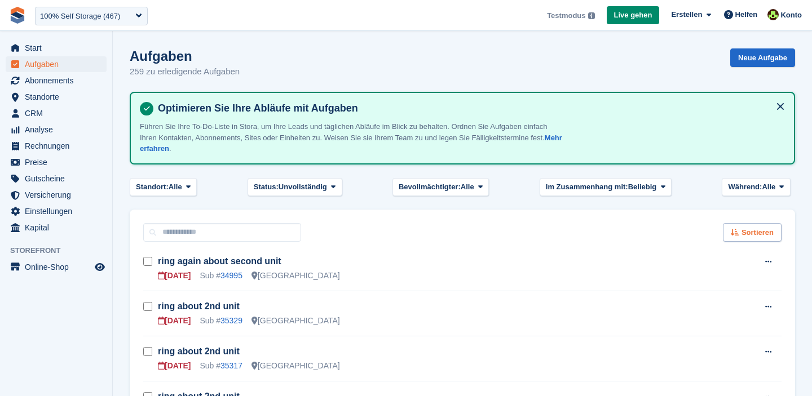
click at [735, 236] on div "Sortieren" at bounding box center [751, 232] width 59 height 19
click at [568, 229] on div "Sortieren Sort by Fällig am Erstellt am Früher Später" at bounding box center [462, 226] width 665 height 32
click at [420, 188] on span "Bevollmächtigter:" at bounding box center [429, 186] width 62 height 11
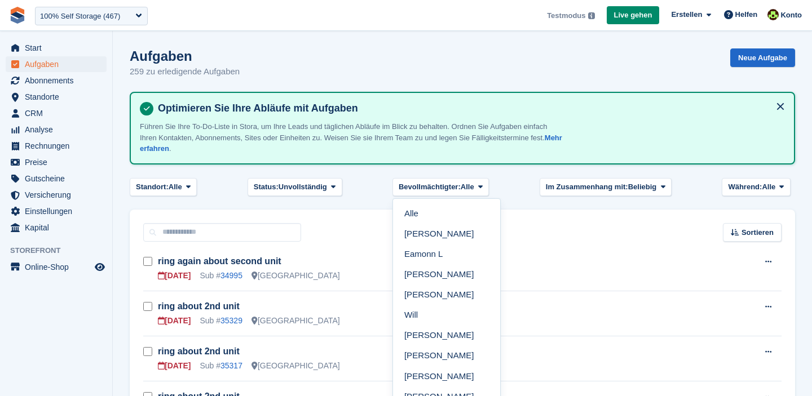
click at [345, 246] on td "ring again about second unit 07 Mar Sub # 34995 Leicester" at bounding box center [446, 268] width 577 height 45
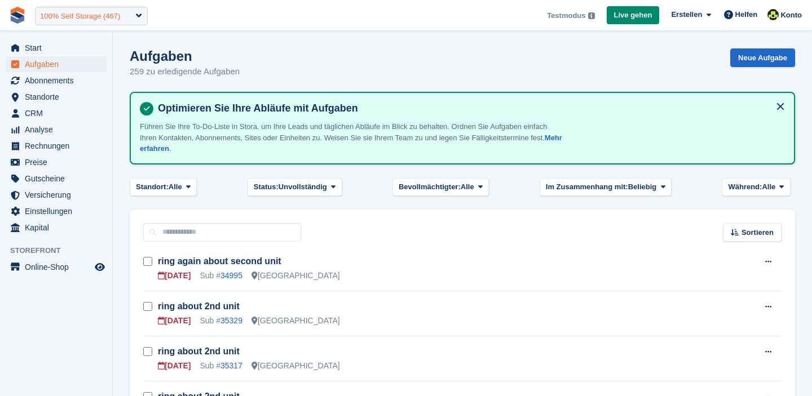
click at [77, 23] on div "100% Self Storage (467)" at bounding box center [91, 16] width 113 height 19
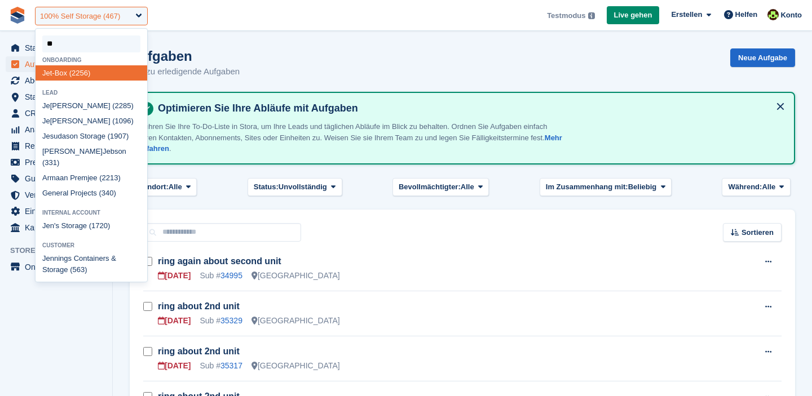
type input "***"
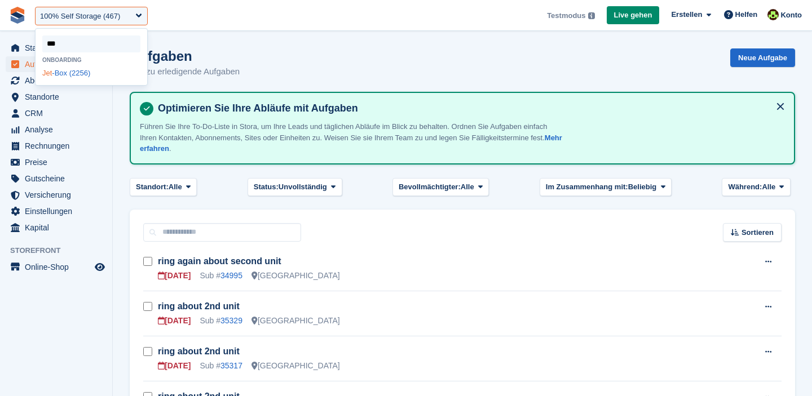
click at [63, 76] on div "Jet -Box (2256)" at bounding box center [92, 72] width 112 height 15
select select "****"
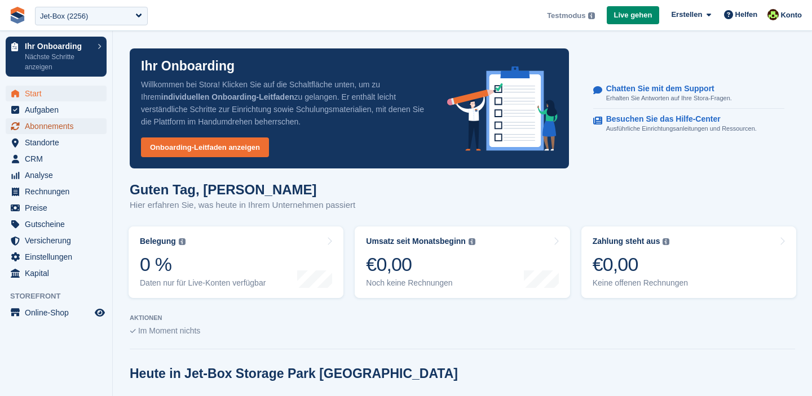
click at [60, 125] on span "Abonnements" at bounding box center [59, 126] width 68 height 16
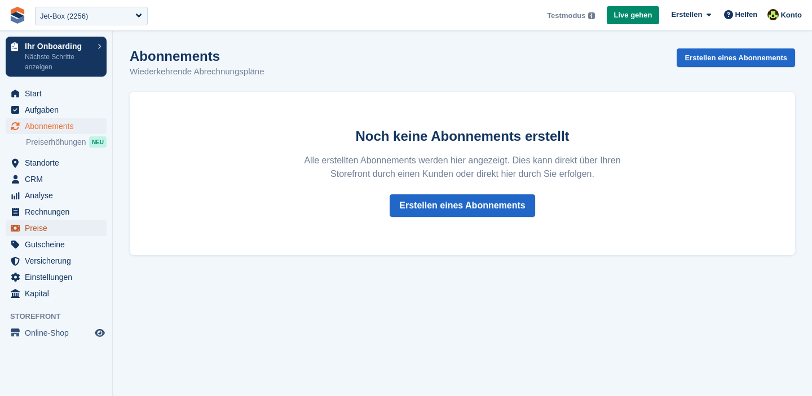
click at [42, 229] on span "Preise" at bounding box center [59, 228] width 68 height 16
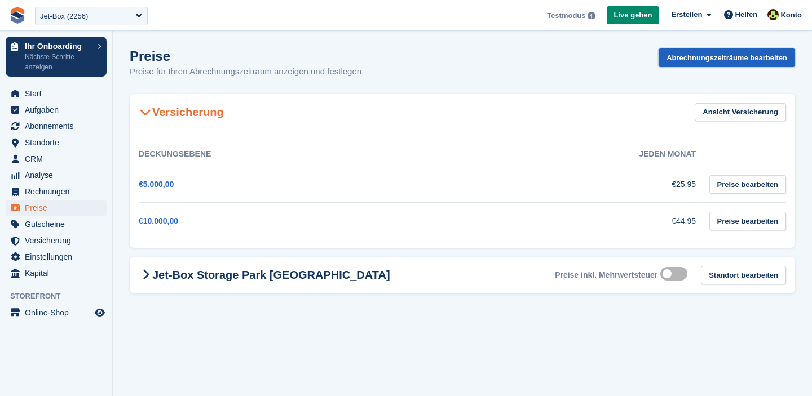
click at [693, 51] on link "Abrechnungszeiträume bearbeiten" at bounding box center [726, 57] width 136 height 19
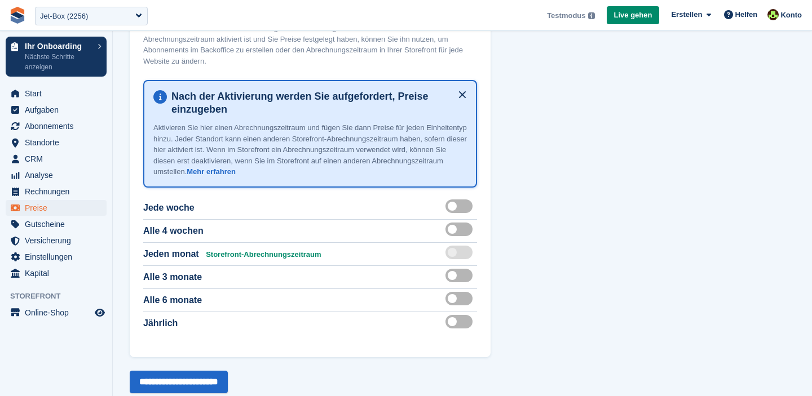
scroll to position [85, 0]
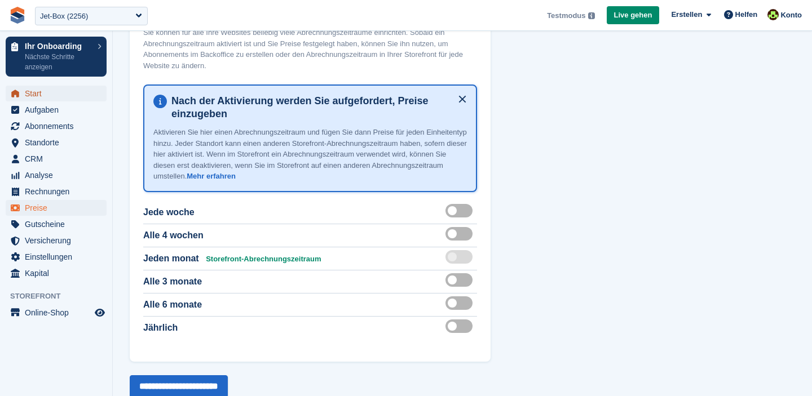
click at [37, 97] on span "Start" at bounding box center [59, 94] width 68 height 16
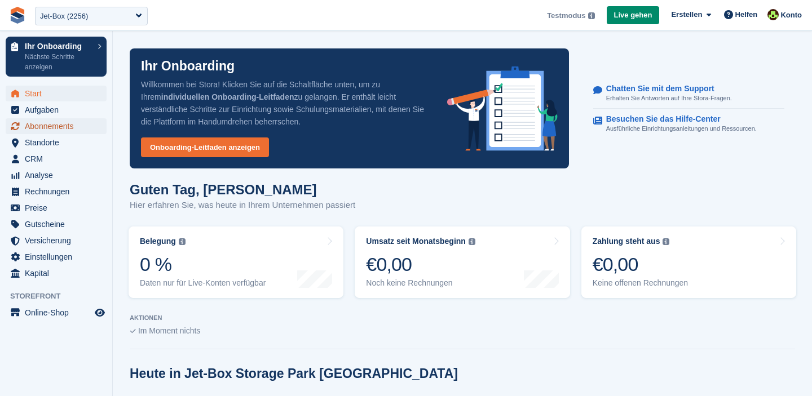
click at [68, 125] on span "Abonnements" at bounding box center [59, 126] width 68 height 16
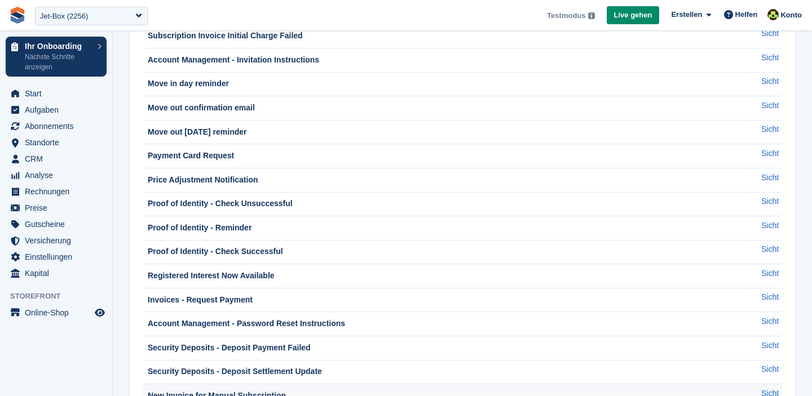
scroll to position [166, 0]
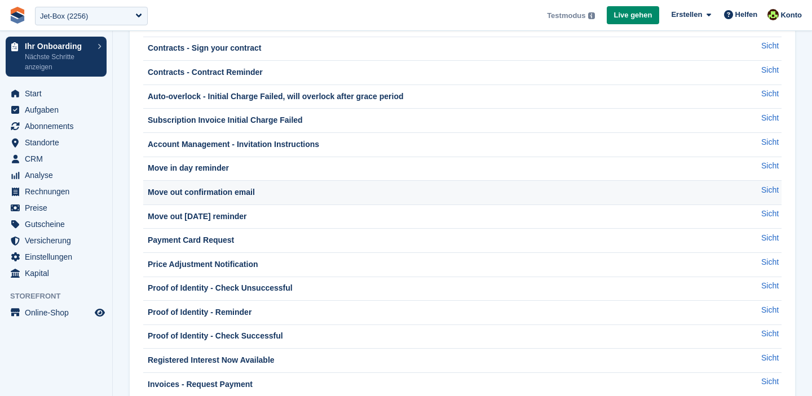
click at [179, 192] on div "Move out confirmation email" at bounding box center [199, 193] width 109 height 12
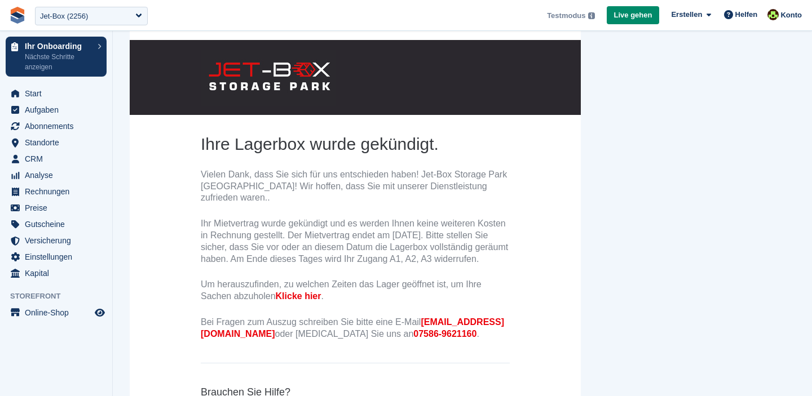
scroll to position [90, 0]
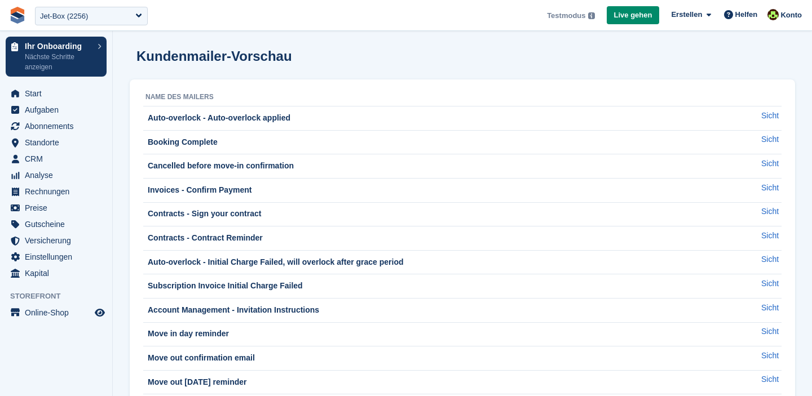
scroll to position [166, 0]
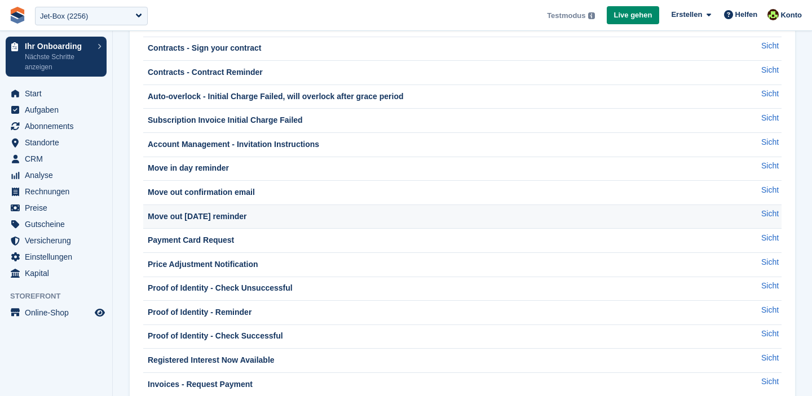
click at [211, 218] on div "Move out [DATE] reminder" at bounding box center [195, 217] width 101 height 12
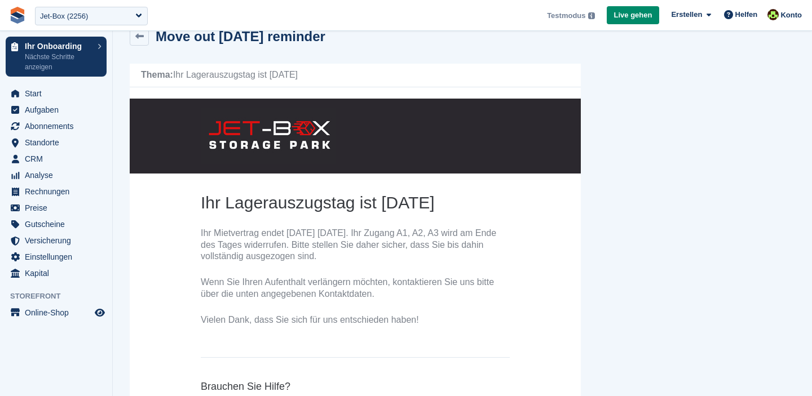
scroll to position [21, 0]
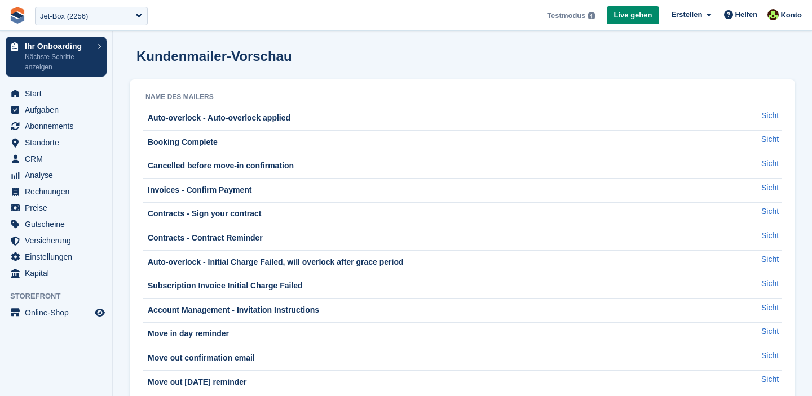
scroll to position [166, 0]
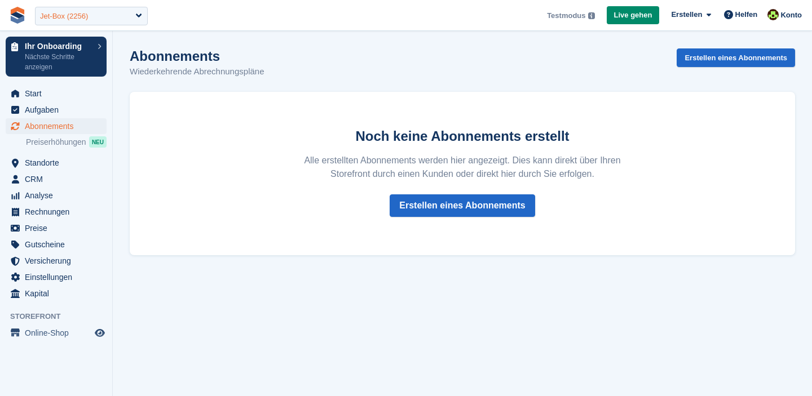
click at [88, 19] on div "Jet-Box (2256)" at bounding box center [64, 16] width 48 height 11
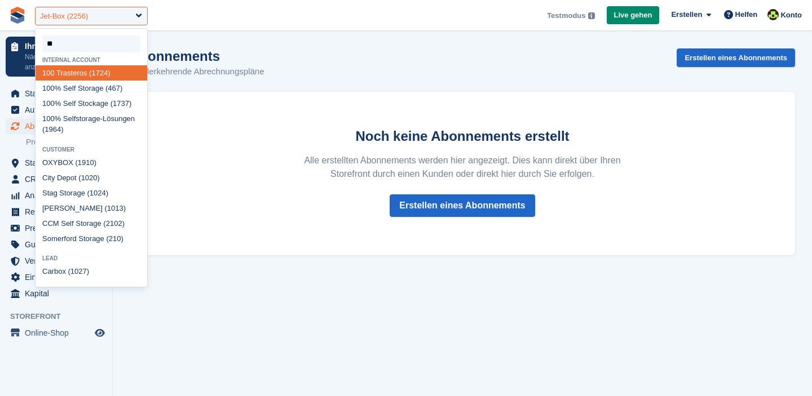
type input "***"
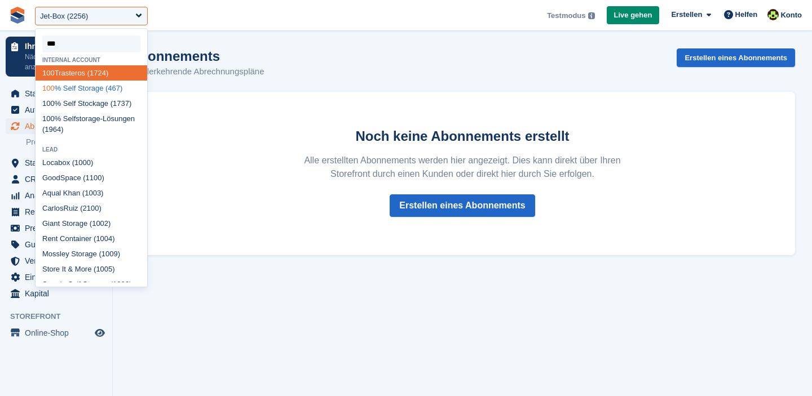
click at [87, 86] on div "100 % Self Storage (467)" at bounding box center [92, 88] width 112 height 15
select select "***"
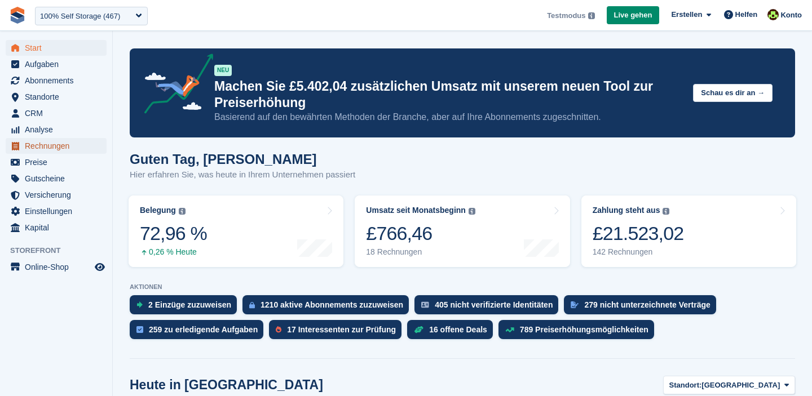
click at [34, 145] on span "Rechnungen" at bounding box center [59, 146] width 68 height 16
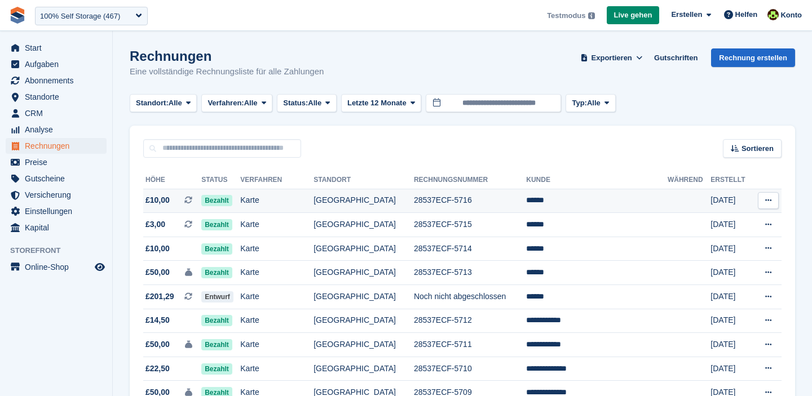
click at [272, 204] on td "Karte" at bounding box center [276, 201] width 73 height 24
click at [226, 203] on span "Bezahlt" at bounding box center [216, 200] width 31 height 11
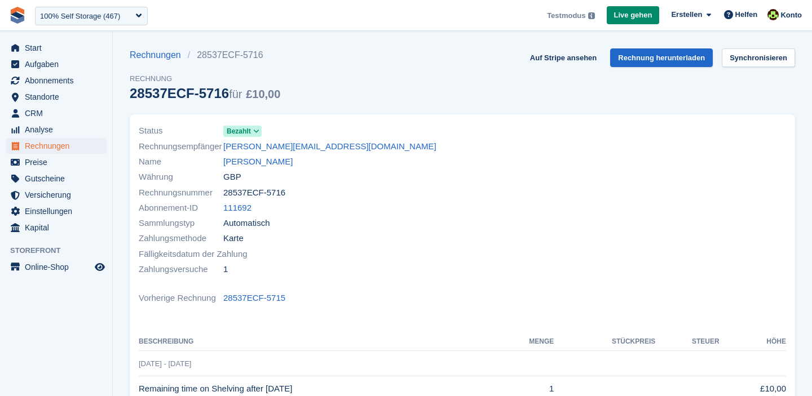
click at [258, 135] on icon at bounding box center [256, 131] width 6 height 7
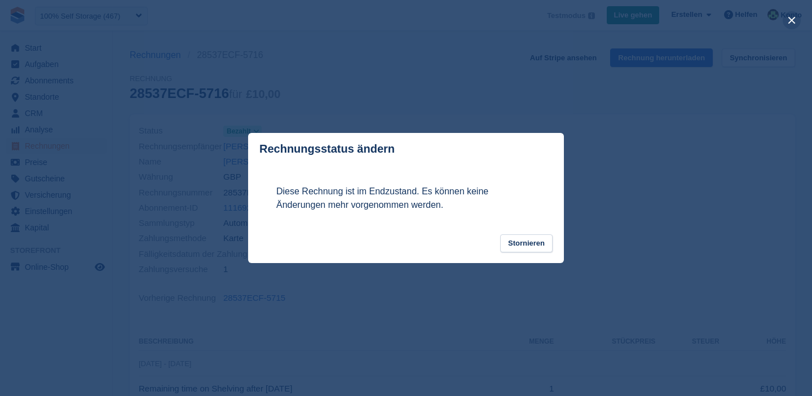
click at [796, 21] on button "close" at bounding box center [791, 20] width 18 height 18
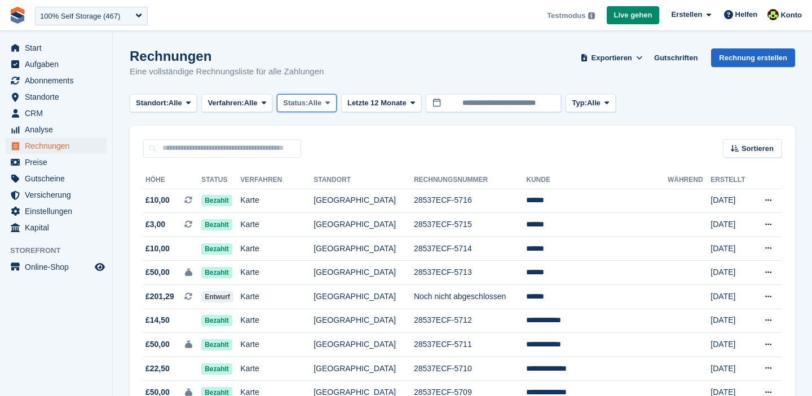
click at [321, 101] on span "Alle" at bounding box center [315, 102] width 14 height 11
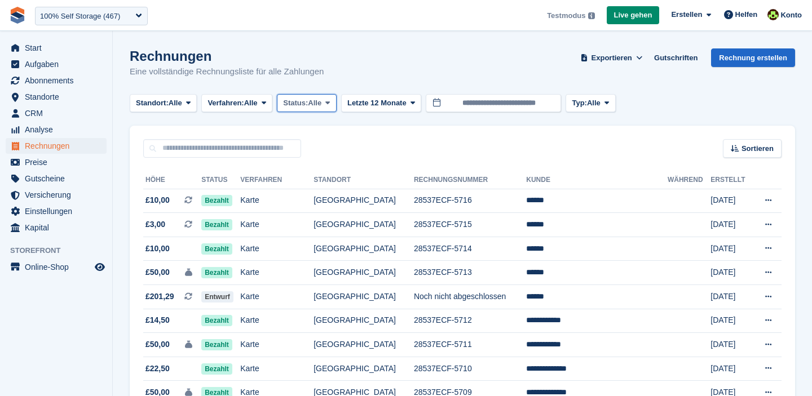
click at [326, 110] on button "Status: Alle" at bounding box center [307, 103] width 60 height 19
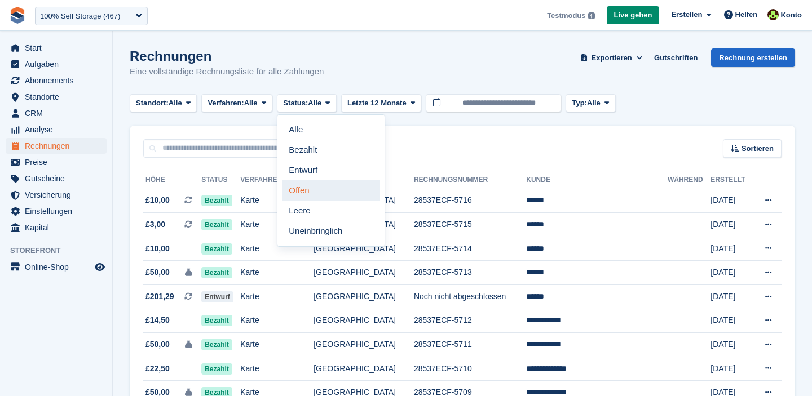
click at [321, 193] on link "Offen" at bounding box center [331, 190] width 98 height 20
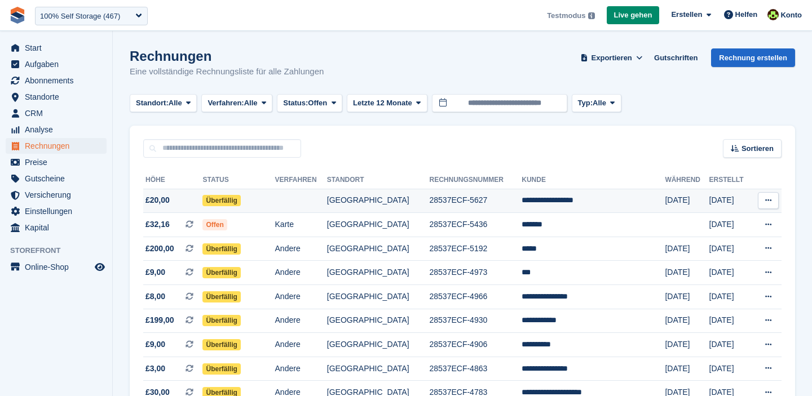
click at [218, 203] on span "Überfällig" at bounding box center [221, 200] width 38 height 11
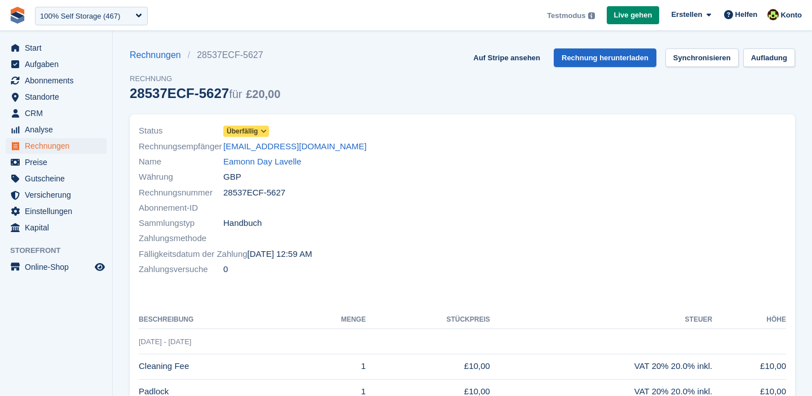
click at [267, 131] on icon at bounding box center [263, 131] width 6 height 7
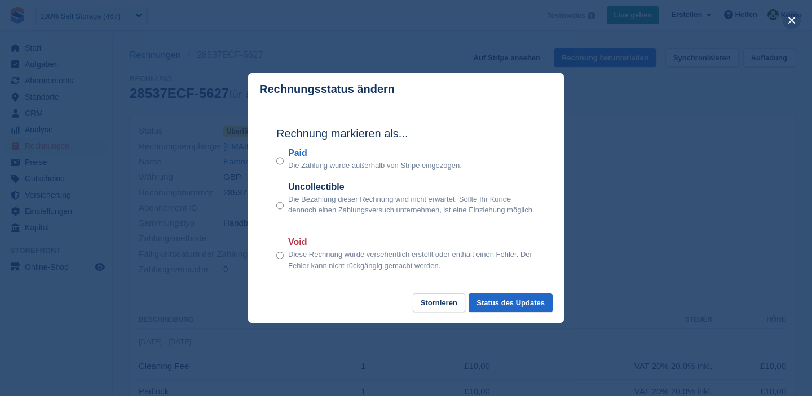
click at [792, 21] on button "close" at bounding box center [791, 20] width 18 height 18
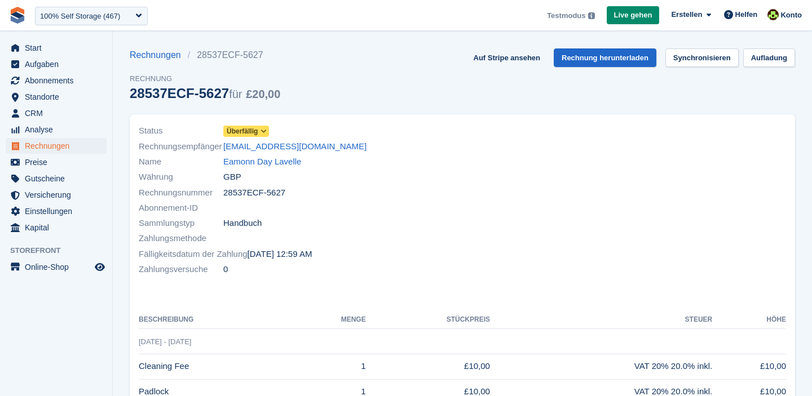
click at [243, 132] on span "Überfällig" at bounding box center [242, 131] width 31 height 10
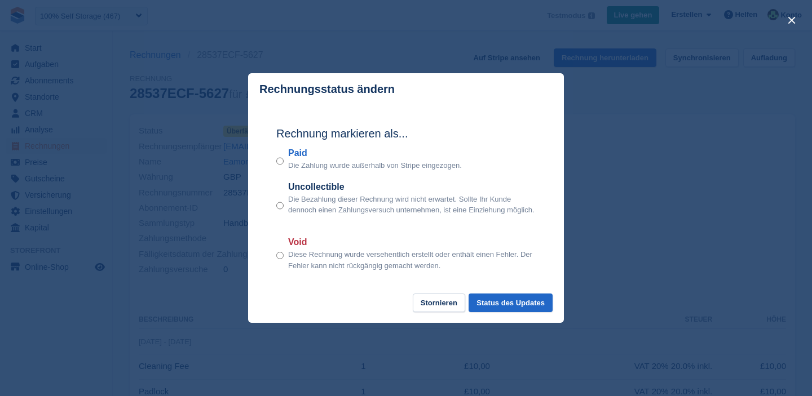
click at [579, 143] on div "close" at bounding box center [406, 198] width 812 height 396
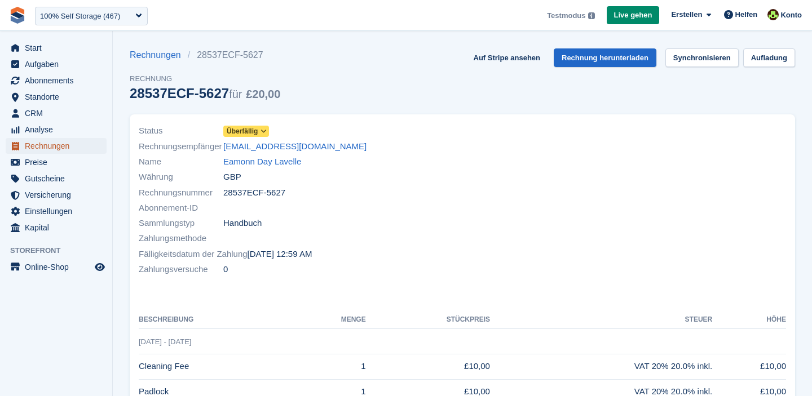
click at [45, 147] on span "Rechnungen" at bounding box center [59, 146] width 68 height 16
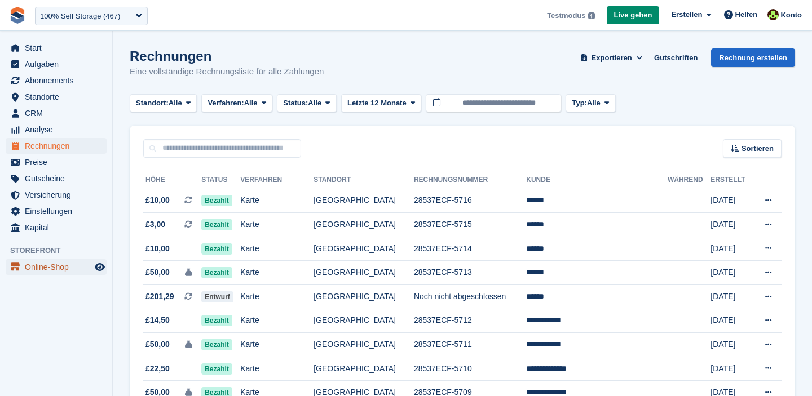
click at [37, 264] on span "Online-Shop" at bounding box center [59, 267] width 68 height 16
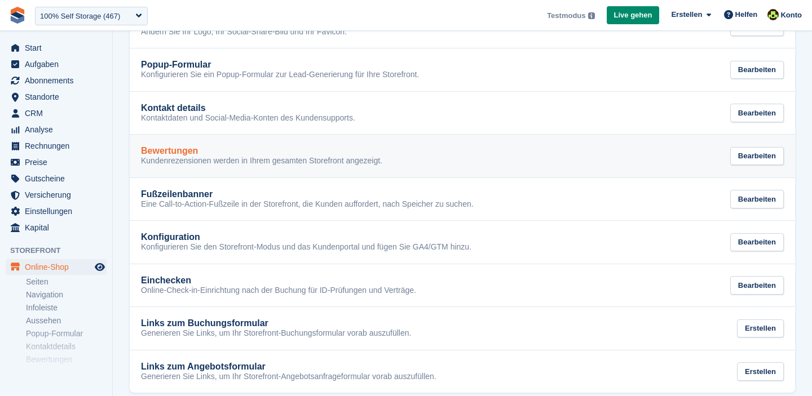
scroll to position [283, 0]
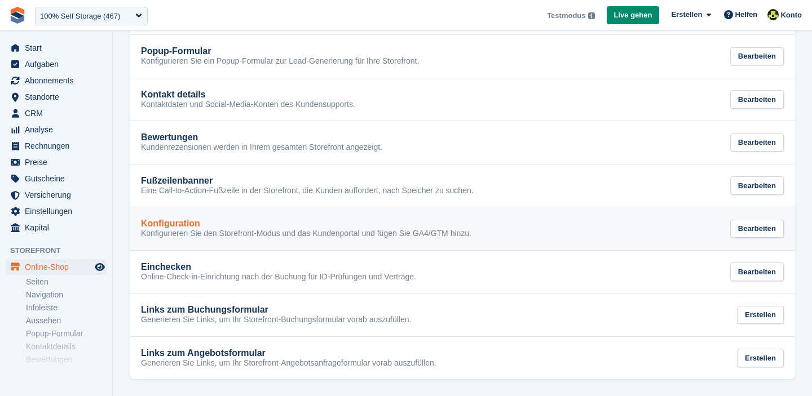
click at [228, 232] on p "Konfigurieren Sie den Storefront-Modus und das Kundenportal und fügen Sie GA4/G…" at bounding box center [306, 234] width 330 height 10
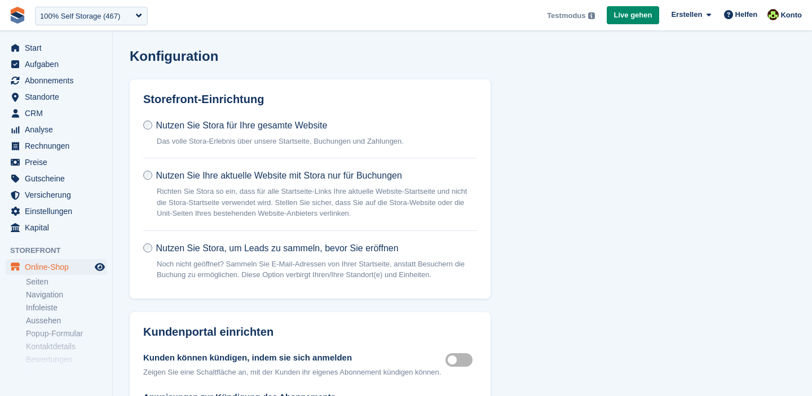
click at [303, 232] on div "Nutzen Sie Stora für Ihre gesamte Website Das volle Stora-Erlebnis über unsere …" at bounding box center [310, 208] width 361 height 179
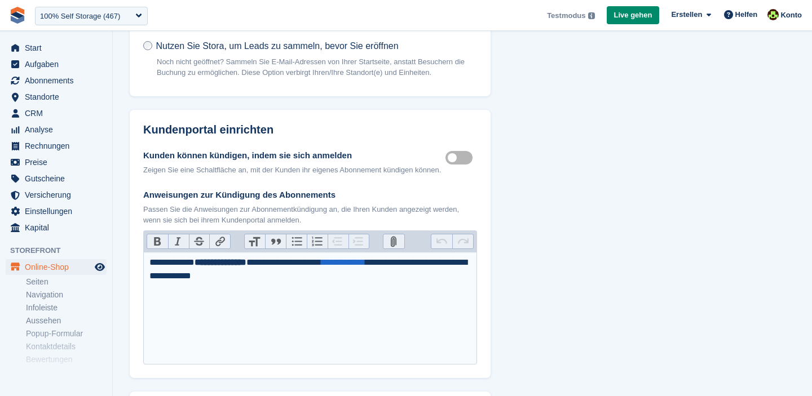
scroll to position [217, 0]
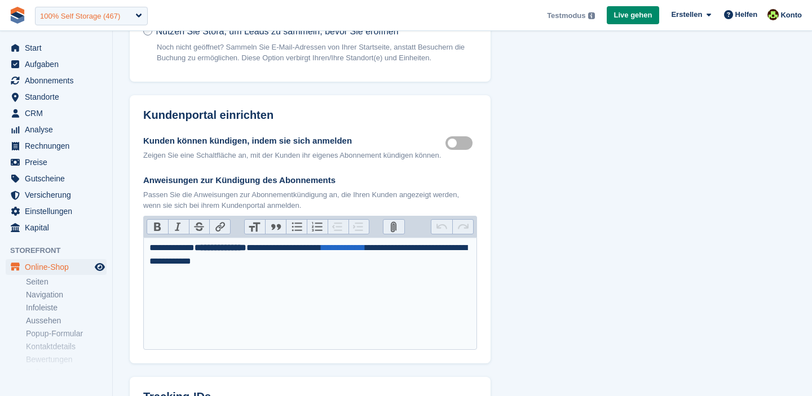
click at [95, 19] on div "100% Self Storage (467)" at bounding box center [80, 16] width 80 height 11
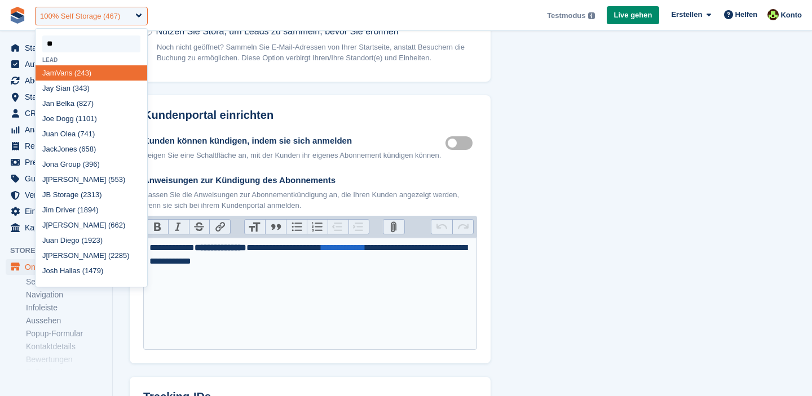
type input "***"
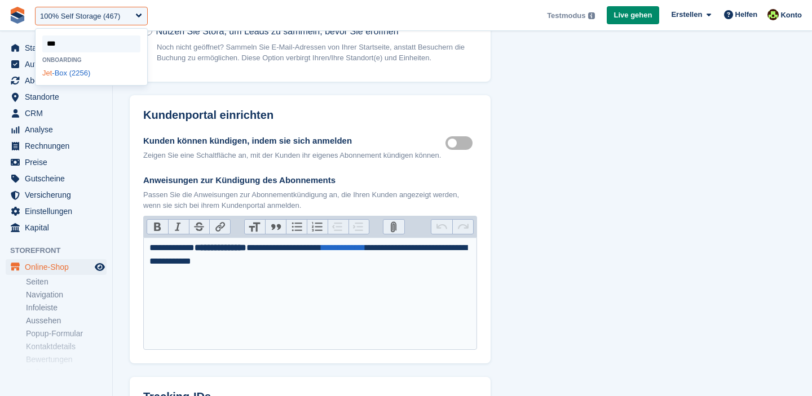
click at [68, 77] on div "Jet -Box (2256)" at bounding box center [92, 72] width 112 height 15
select select "****"
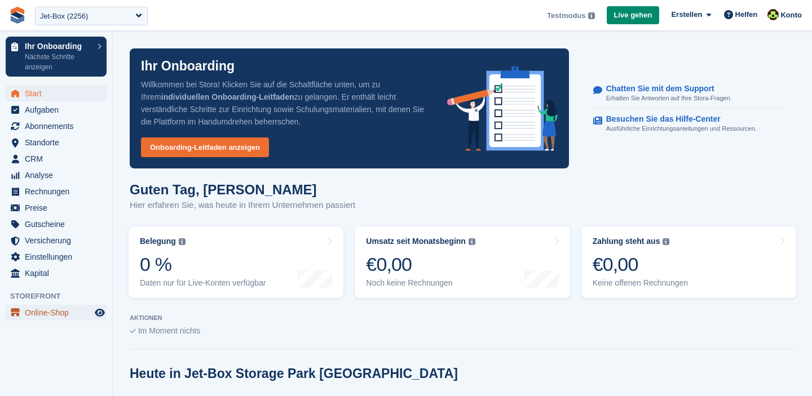
click at [36, 311] on span "Online-Shop" at bounding box center [59, 313] width 68 height 16
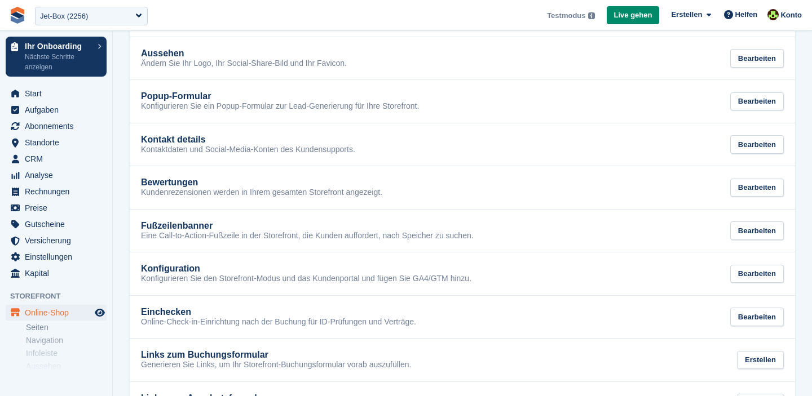
scroll to position [282, 0]
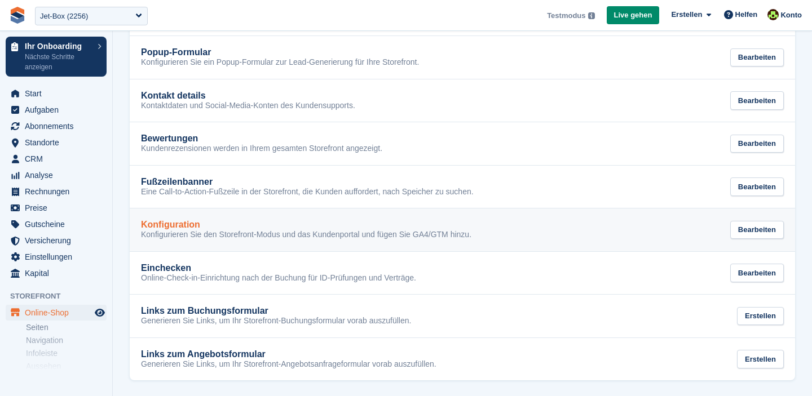
click at [206, 246] on link "Konfiguration Konfigurieren Sie den Storefront-Modus und das Kundenportal und f…" at bounding box center [462, 230] width 665 height 43
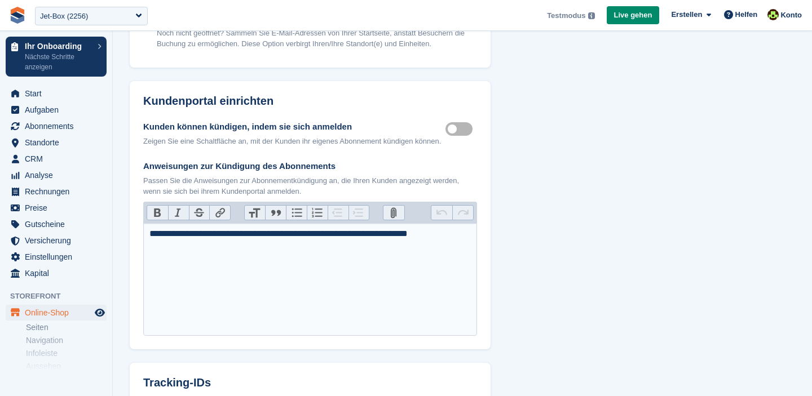
scroll to position [356, 0]
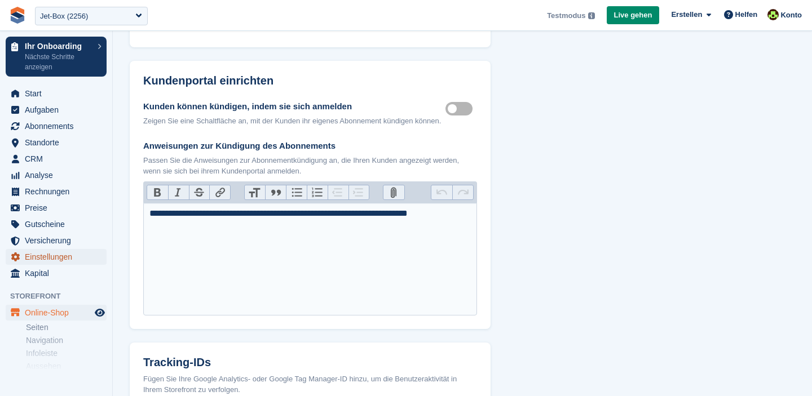
click at [42, 256] on span "Einstellungen" at bounding box center [59, 257] width 68 height 16
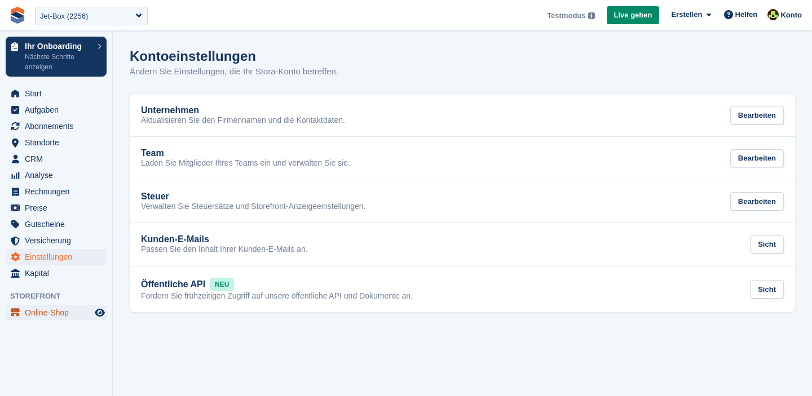
click at [34, 315] on span "Online-Shop" at bounding box center [59, 313] width 68 height 16
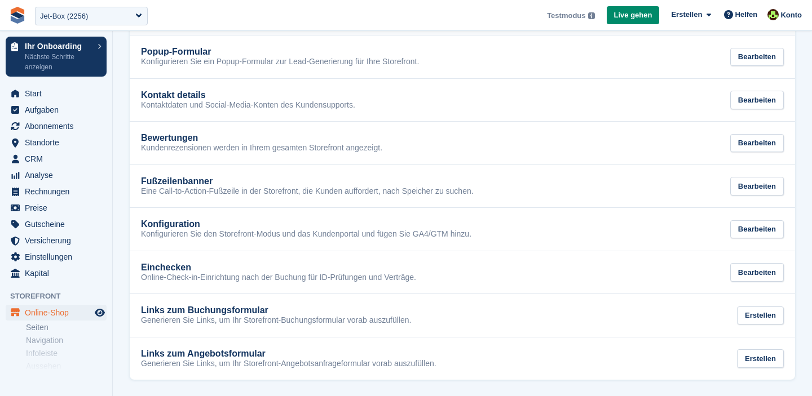
scroll to position [283, 0]
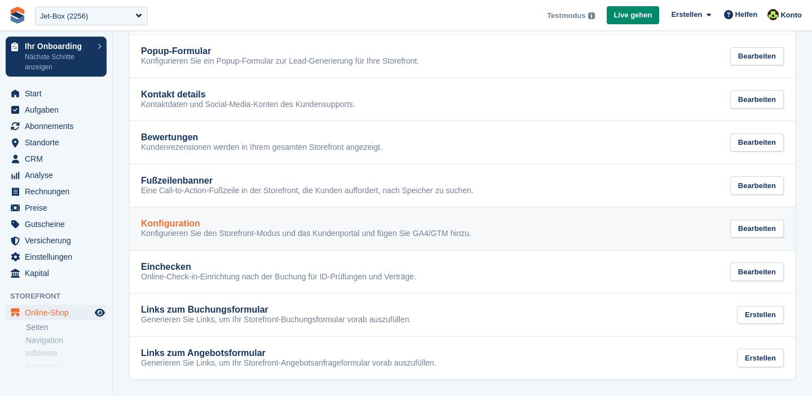
click at [205, 236] on p "Konfigurieren Sie den Storefront-Modus und das Kundenportal und fügen Sie GA4/G…" at bounding box center [306, 234] width 330 height 10
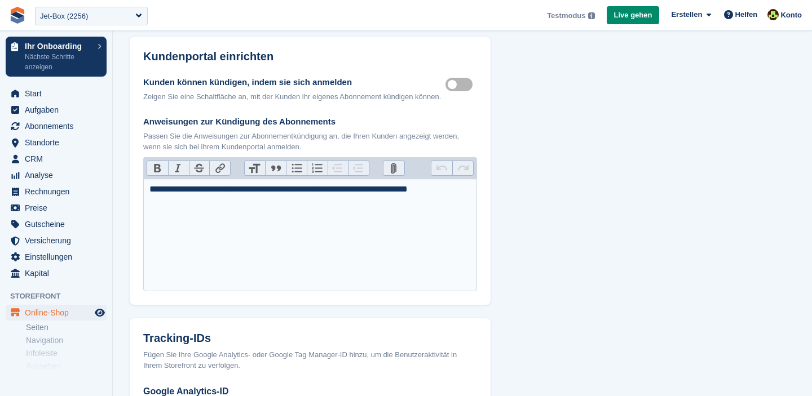
scroll to position [422, 0]
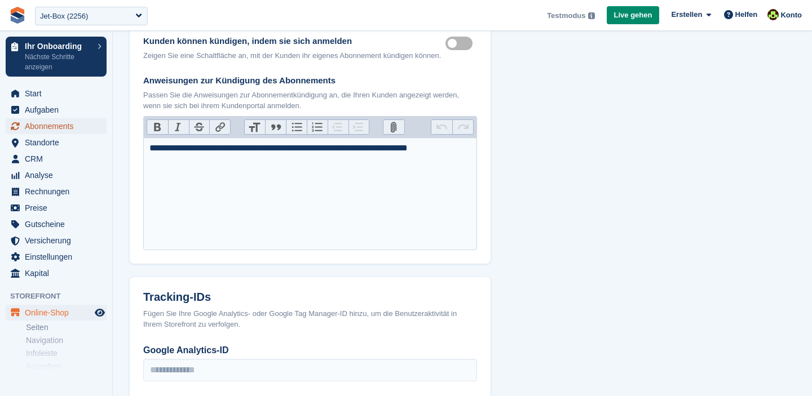
click at [45, 120] on span "Abonnements" at bounding box center [59, 126] width 68 height 16
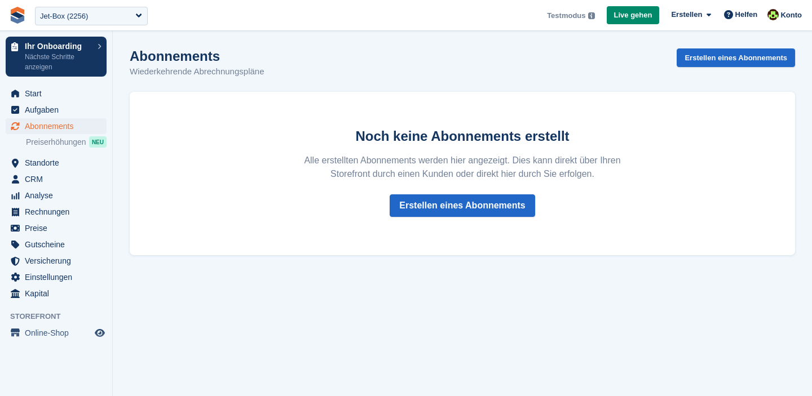
click at [83, 25] on div "**********" at bounding box center [91, 15] width 122 height 26
click at [71, 20] on div "Jet-Box (2256)" at bounding box center [64, 16] width 48 height 11
click at [233, 154] on div "Noch keine Abonnements erstellt Alle erstellten Abonnements werden hier angezei…" at bounding box center [462, 173] width 665 height 163
click at [69, 23] on div "Jet-Box (2256)" at bounding box center [91, 16] width 113 height 19
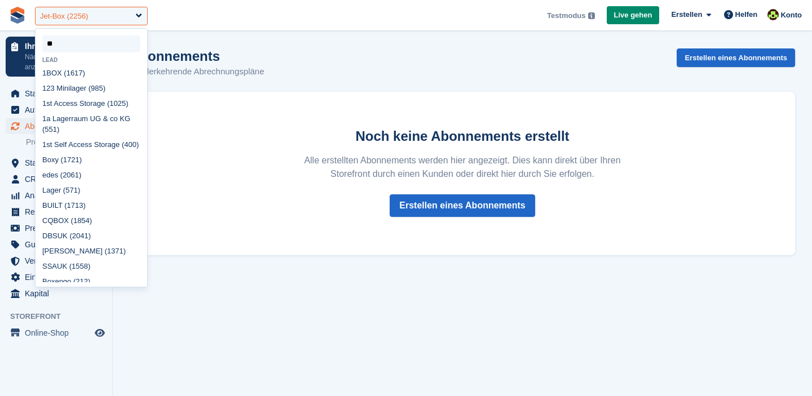
type input "***"
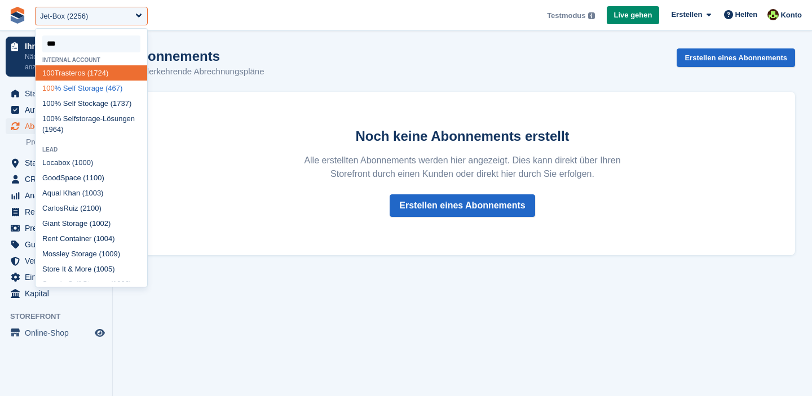
click at [67, 91] on div "100 % Self Storage (467)" at bounding box center [92, 88] width 112 height 15
select select "***"
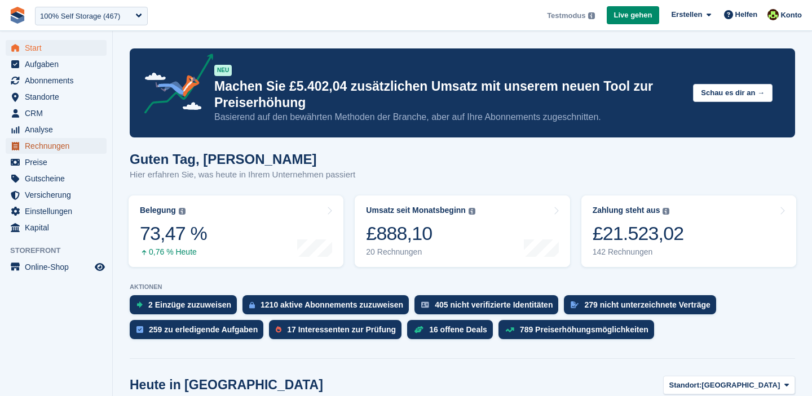
click at [45, 145] on span "Rechnungen" at bounding box center [59, 146] width 68 height 16
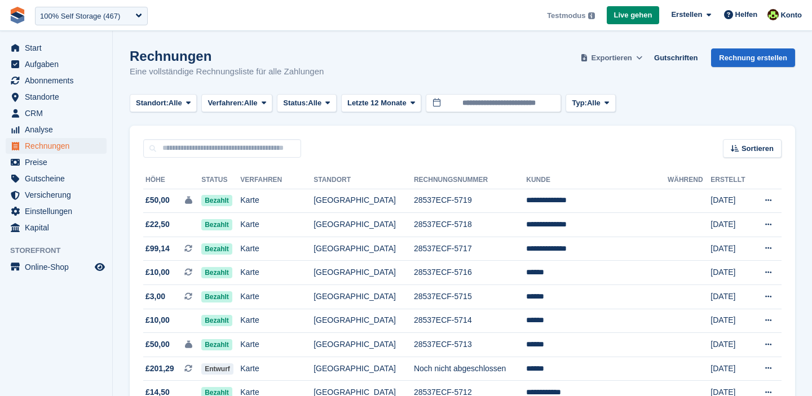
click at [627, 60] on span "Exportieren" at bounding box center [611, 57] width 41 height 11
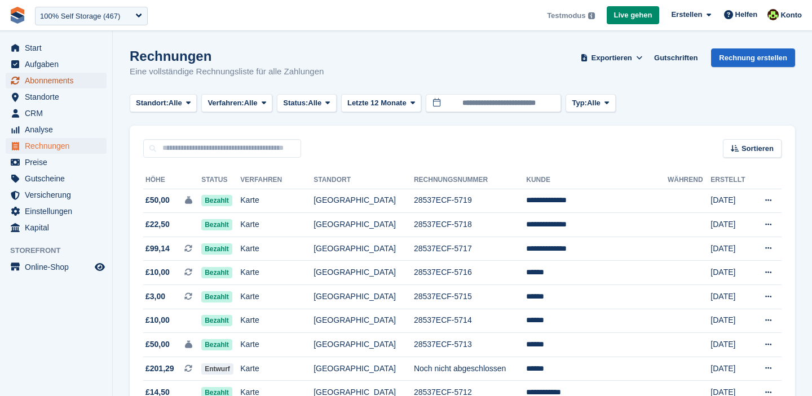
click at [46, 82] on span "Abonnements" at bounding box center [59, 81] width 68 height 16
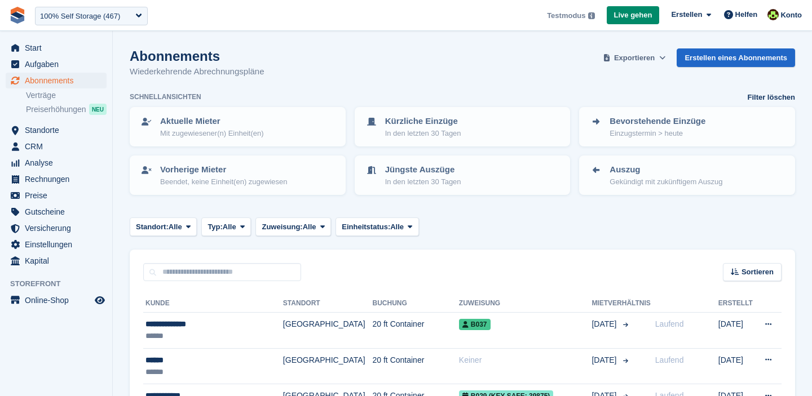
click at [617, 63] on span "Exportieren" at bounding box center [634, 57] width 41 height 11
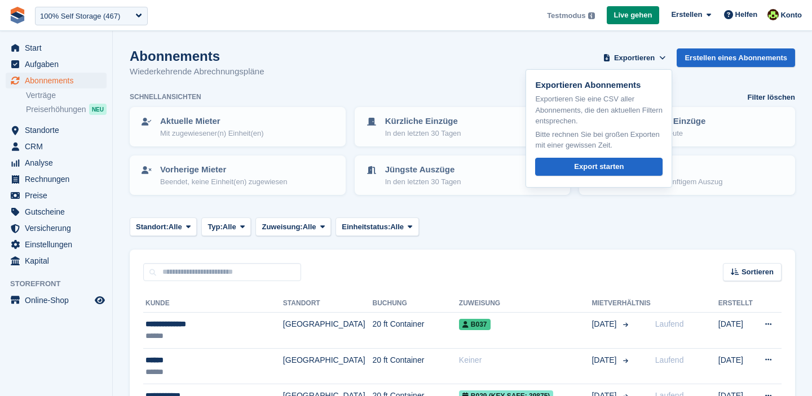
click at [480, 65] on div "Abonnements Wiederkehrende Abrechnungspläne Exportieren Exportieren Abonnements…" at bounding box center [462, 69] width 665 height 43
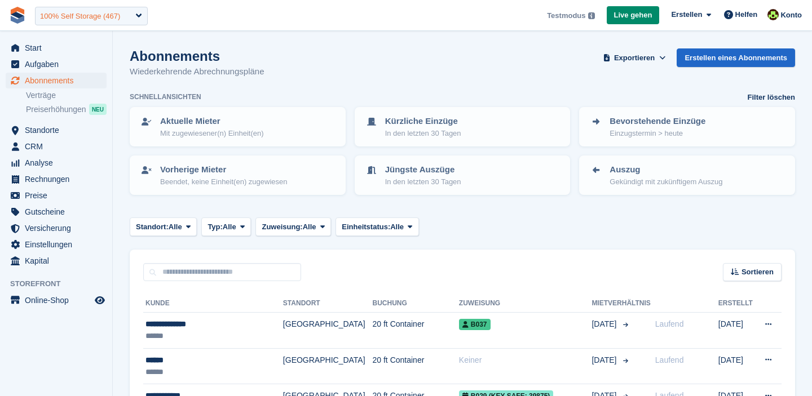
click at [61, 20] on div "100% Self Storage (467)" at bounding box center [80, 16] width 80 height 11
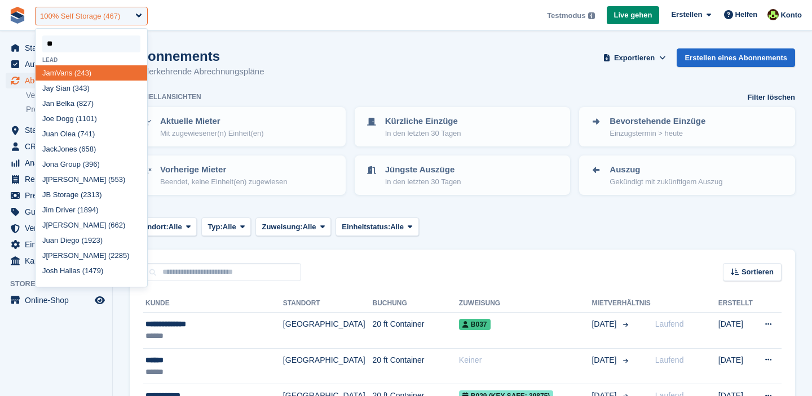
type input "***"
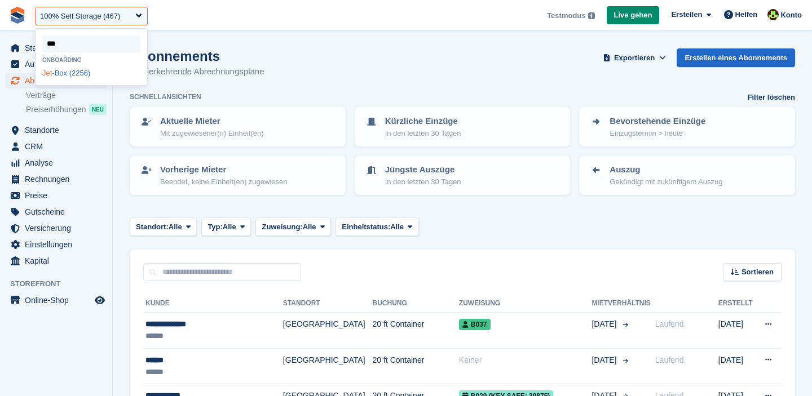
click at [64, 76] on div "Jet -Box (2256)" at bounding box center [92, 72] width 112 height 15
select select "****"
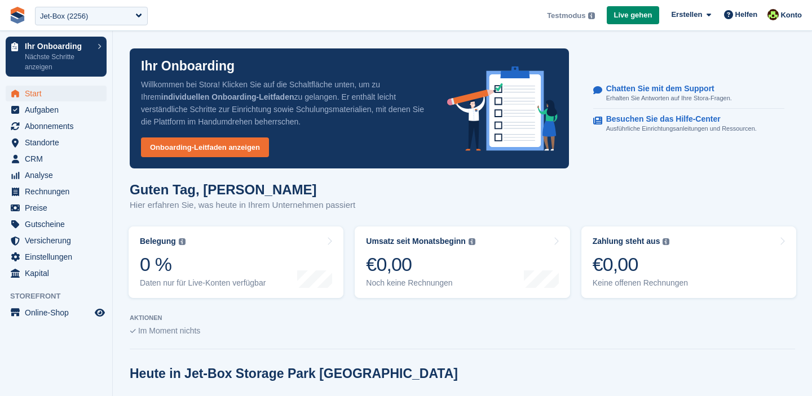
click at [254, 42] on div "Ihr Onboarding Willkommen bei Stora! Klicken Sie auf die Schaltfläche unten, um…" at bounding box center [349, 109] width 453 height 134
click at [39, 311] on span "Online-Shop" at bounding box center [59, 313] width 68 height 16
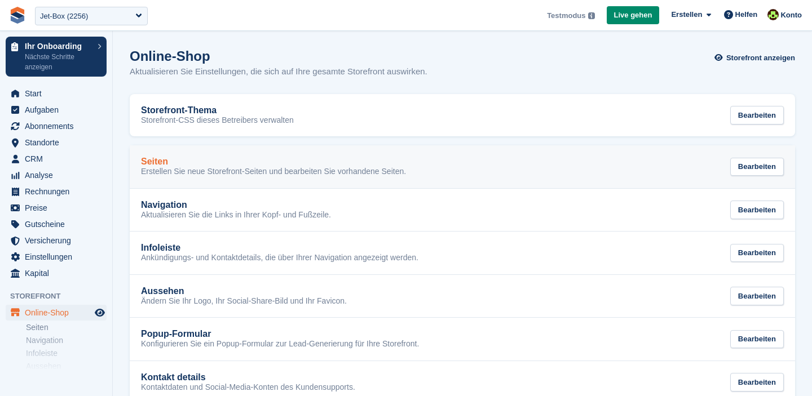
click at [189, 149] on link "Seiten Erstellen Sie neue Storefront-Seiten und bearbeiten Sie vorhandene Seite…" at bounding box center [462, 166] width 665 height 43
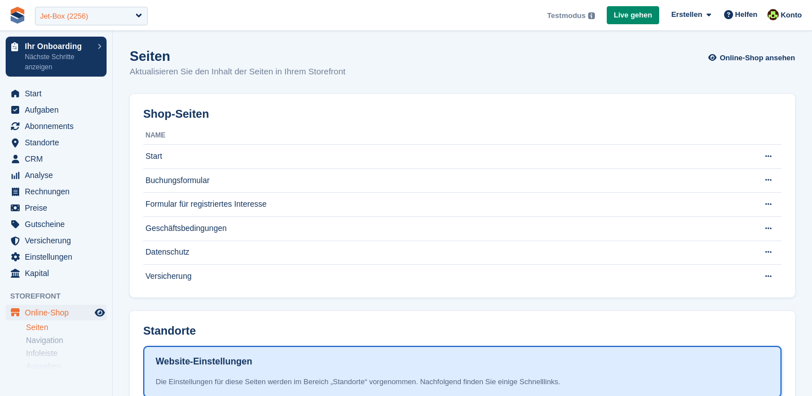
click at [95, 21] on div "Jet-Box (2256)" at bounding box center [91, 16] width 113 height 19
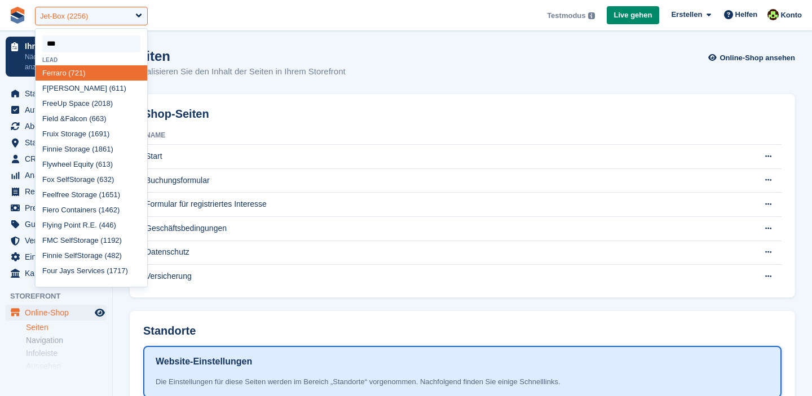
type input "****"
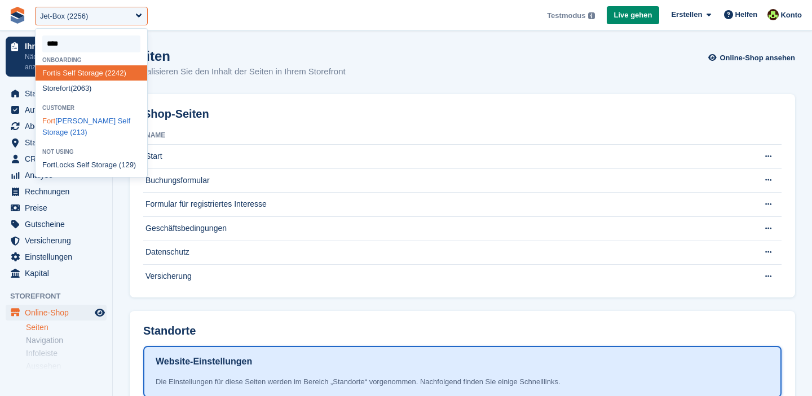
click at [99, 121] on div "Fort Knox Self Storage (213)" at bounding box center [92, 127] width 112 height 26
select select "***"
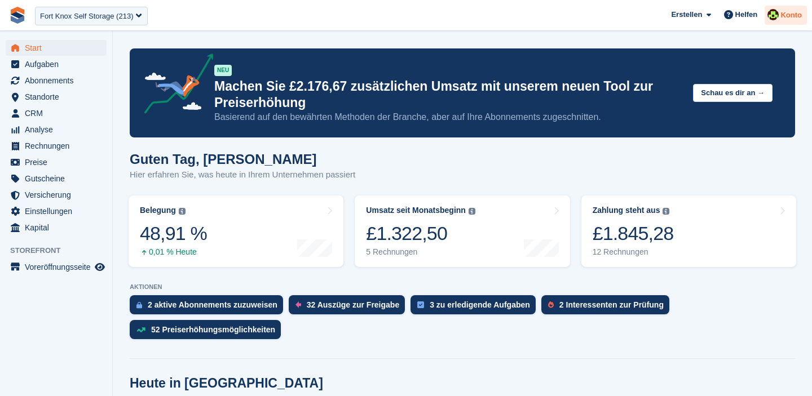
click at [782, 13] on span "Konto" at bounding box center [790, 15] width 21 height 11
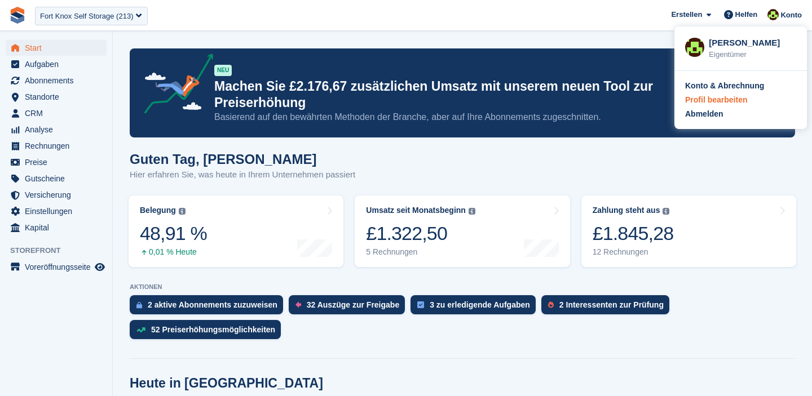
click at [717, 100] on div "Profil bearbeiten" at bounding box center [716, 100] width 62 height 12
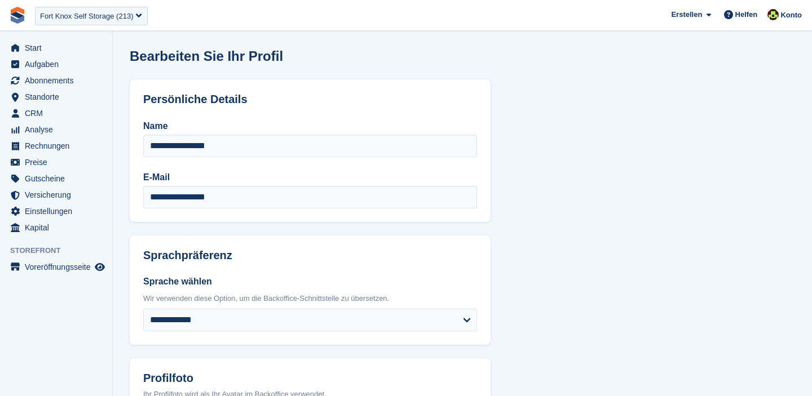
click at [182, 333] on div "**********" at bounding box center [310, 302] width 361 height 83
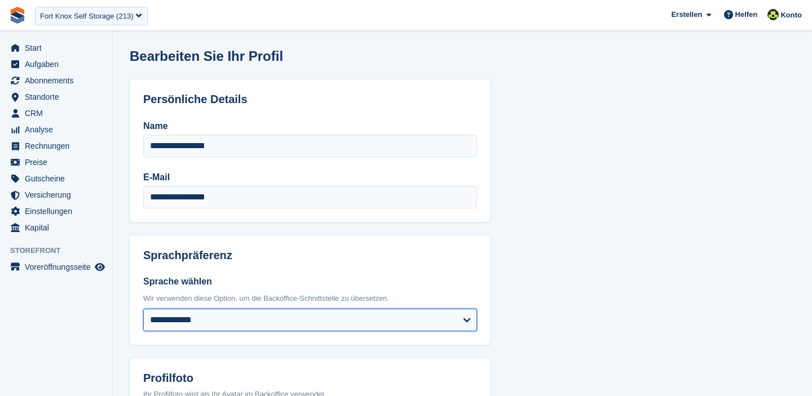
click at [175, 327] on select "**********" at bounding box center [310, 320] width 334 height 23
select select "*****"
click at [143, 309] on select "**********" at bounding box center [310, 320] width 334 height 23
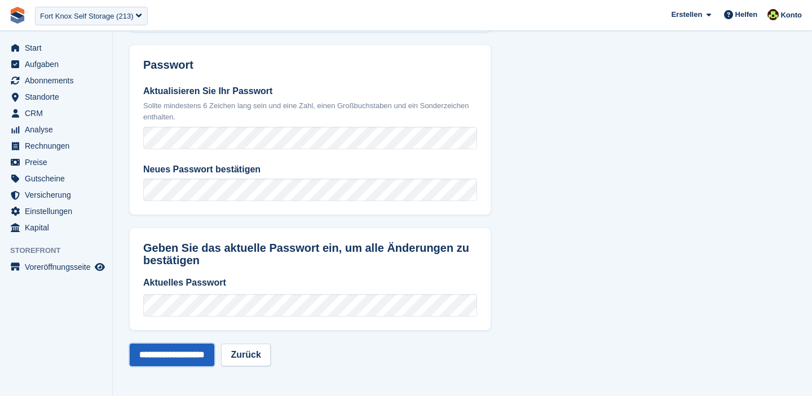
click at [192, 358] on input "**********" at bounding box center [172, 355] width 85 height 23
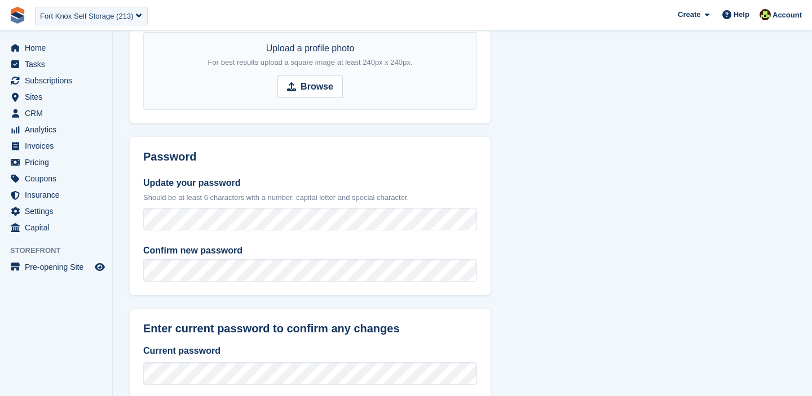
scroll to position [450, 0]
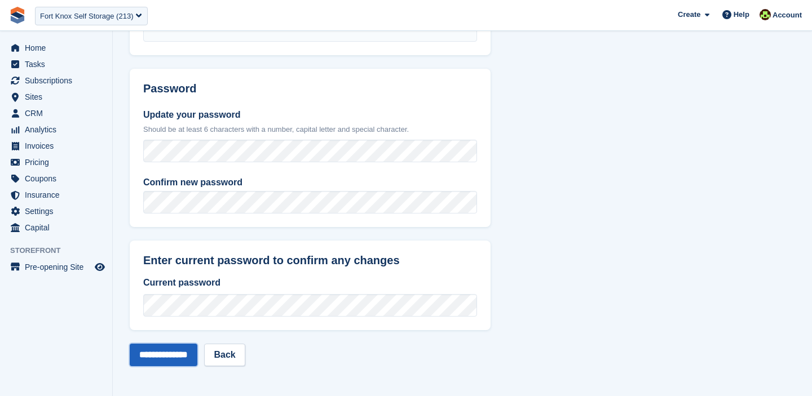
click at [161, 358] on input "**********" at bounding box center [164, 355] width 68 height 23
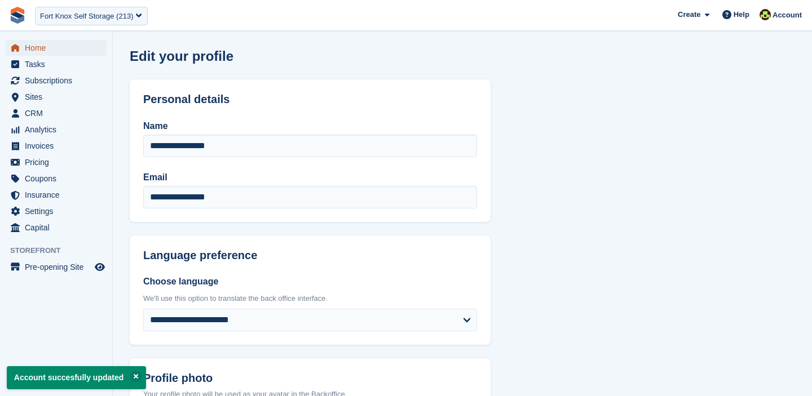
click at [36, 51] on span "Home" at bounding box center [59, 48] width 68 height 16
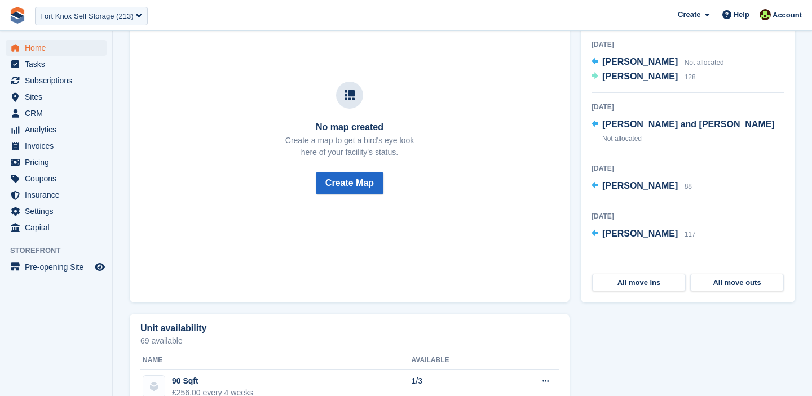
scroll to position [503, 0]
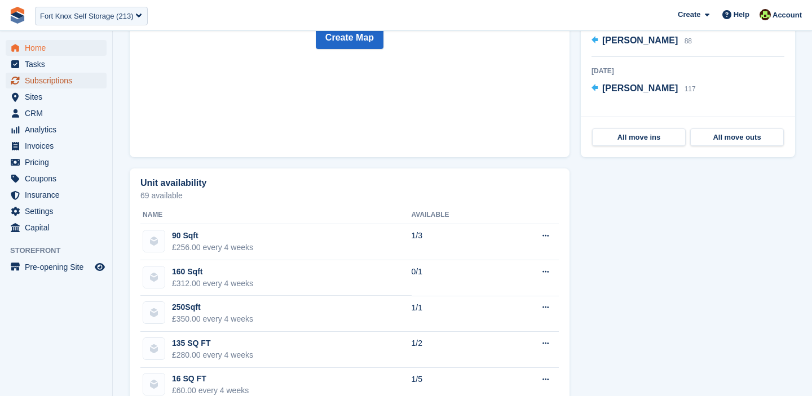
click at [63, 77] on span "Subscriptions" at bounding box center [59, 81] width 68 height 16
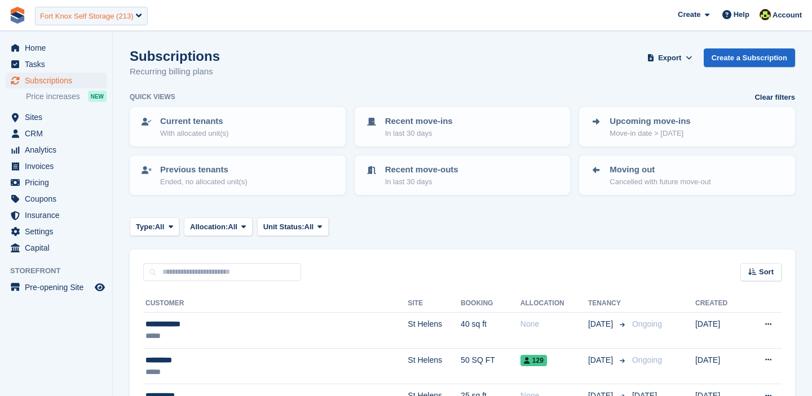
click at [112, 19] on div "Fort Knox Self Storage (213)" at bounding box center [86, 16] width 93 height 11
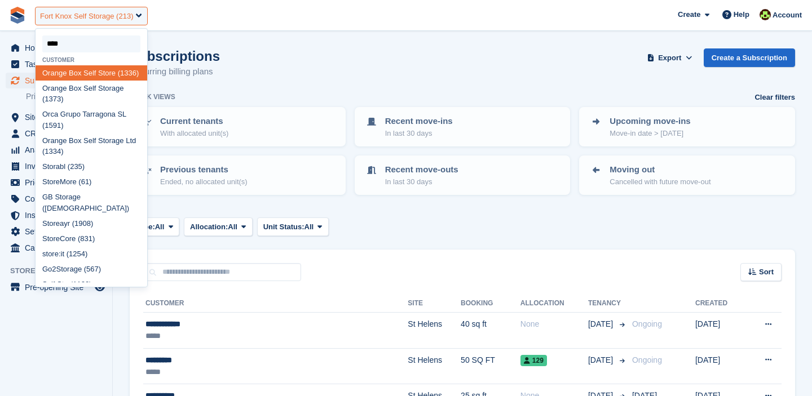
type input "*****"
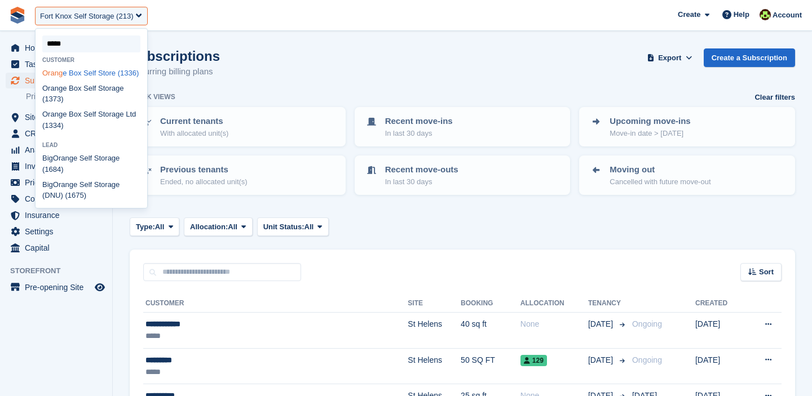
click at [93, 77] on div "Orang e Box Self Store (1336)" at bounding box center [92, 72] width 112 height 15
select select "****"
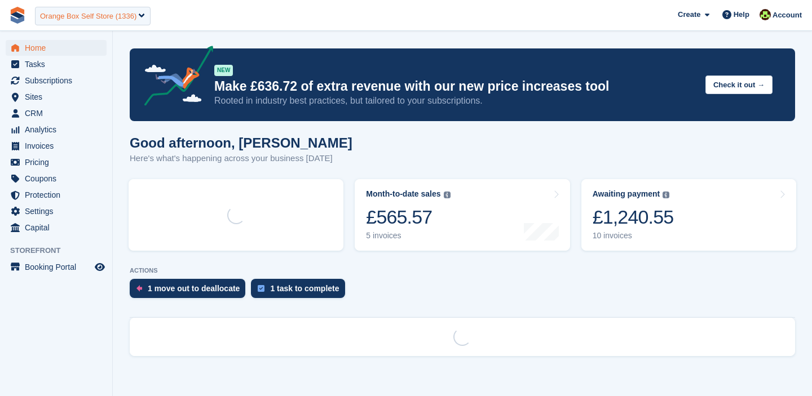
click at [80, 24] on div "Orange Box Self Store (1336)" at bounding box center [93, 16] width 116 height 19
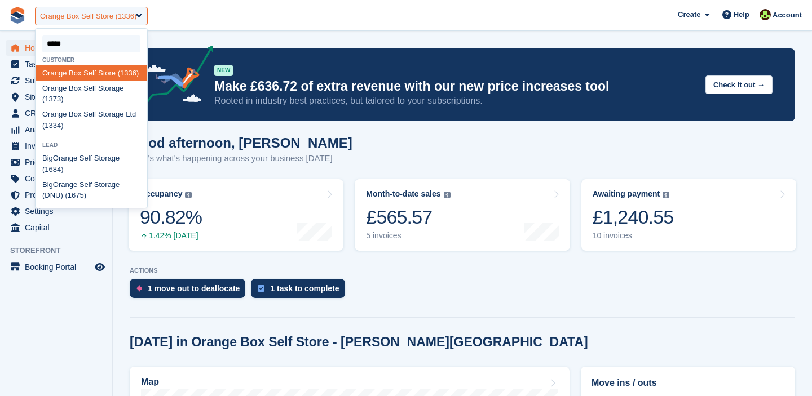
type input "******"
click at [69, 106] on div "Orange Box Self Storage (1373)" at bounding box center [92, 94] width 112 height 26
select select "****"
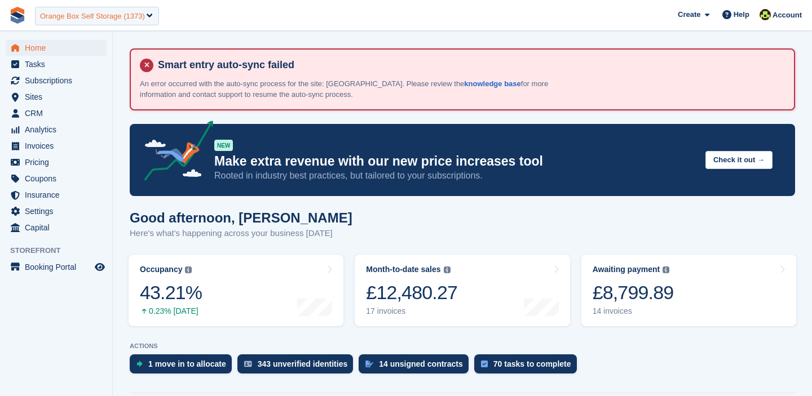
click at [104, 20] on div "Orange Box Self Storage (1373)" at bounding box center [92, 16] width 105 height 11
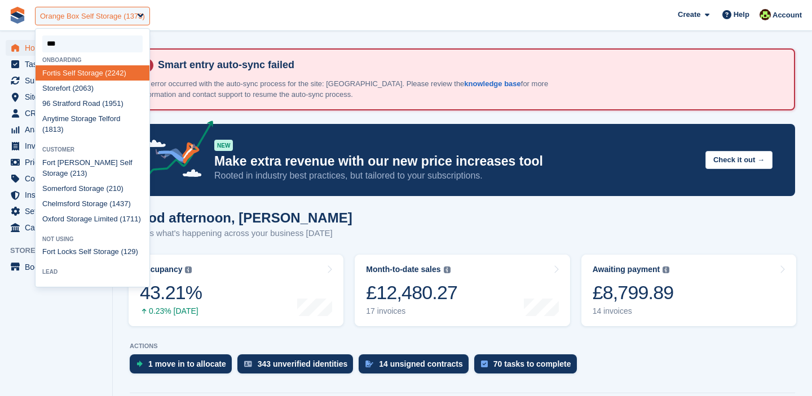
type input "****"
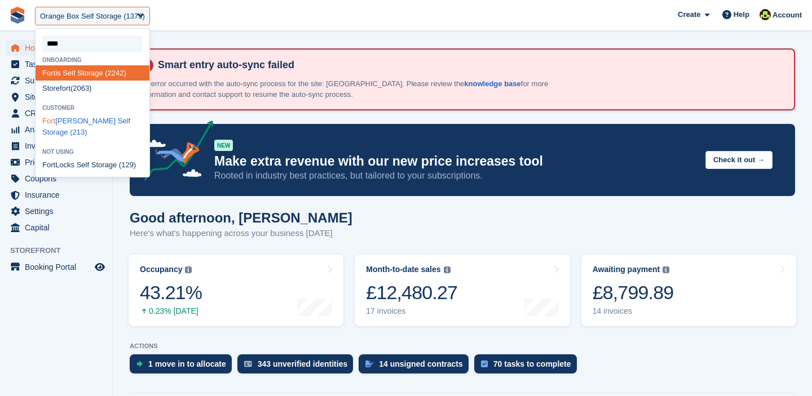
click at [73, 127] on div "Fort Knox Self Storage (213)" at bounding box center [93, 127] width 114 height 26
select select "***"
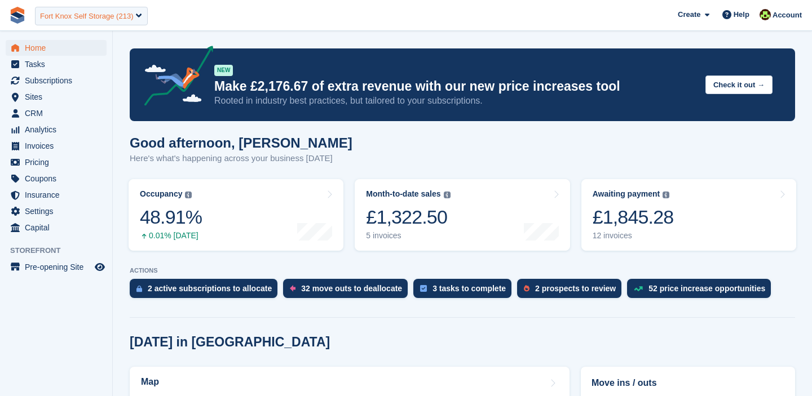
click at [124, 15] on div "Fort Knox Self Storage (213)" at bounding box center [86, 16] width 93 height 11
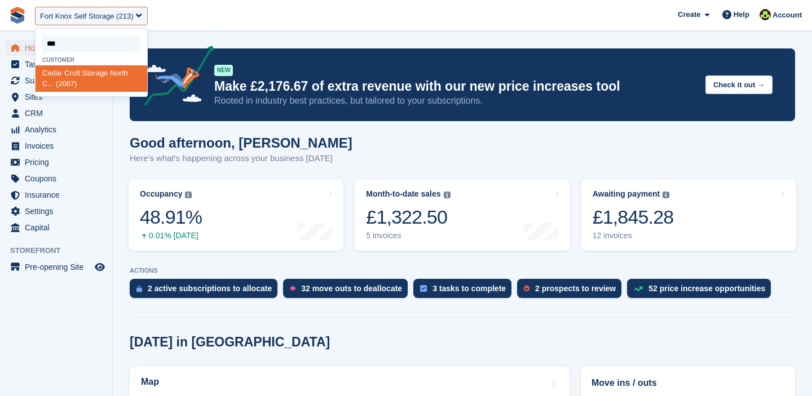
type input "***"
